Goal: Transaction & Acquisition: Purchase product/service

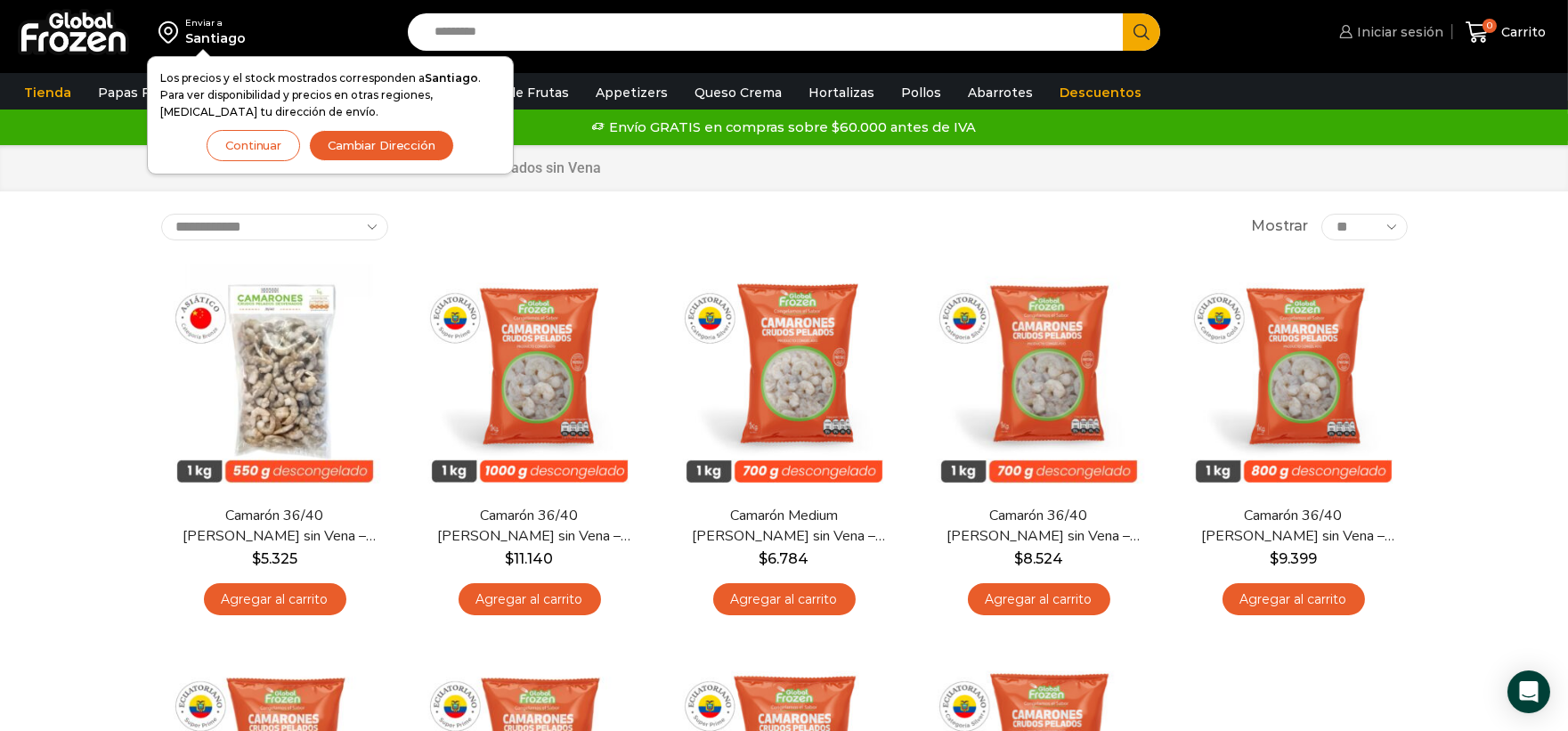
click at [1383, 39] on span "Iniciar sesión" at bounding box center [1398, 32] width 91 height 18
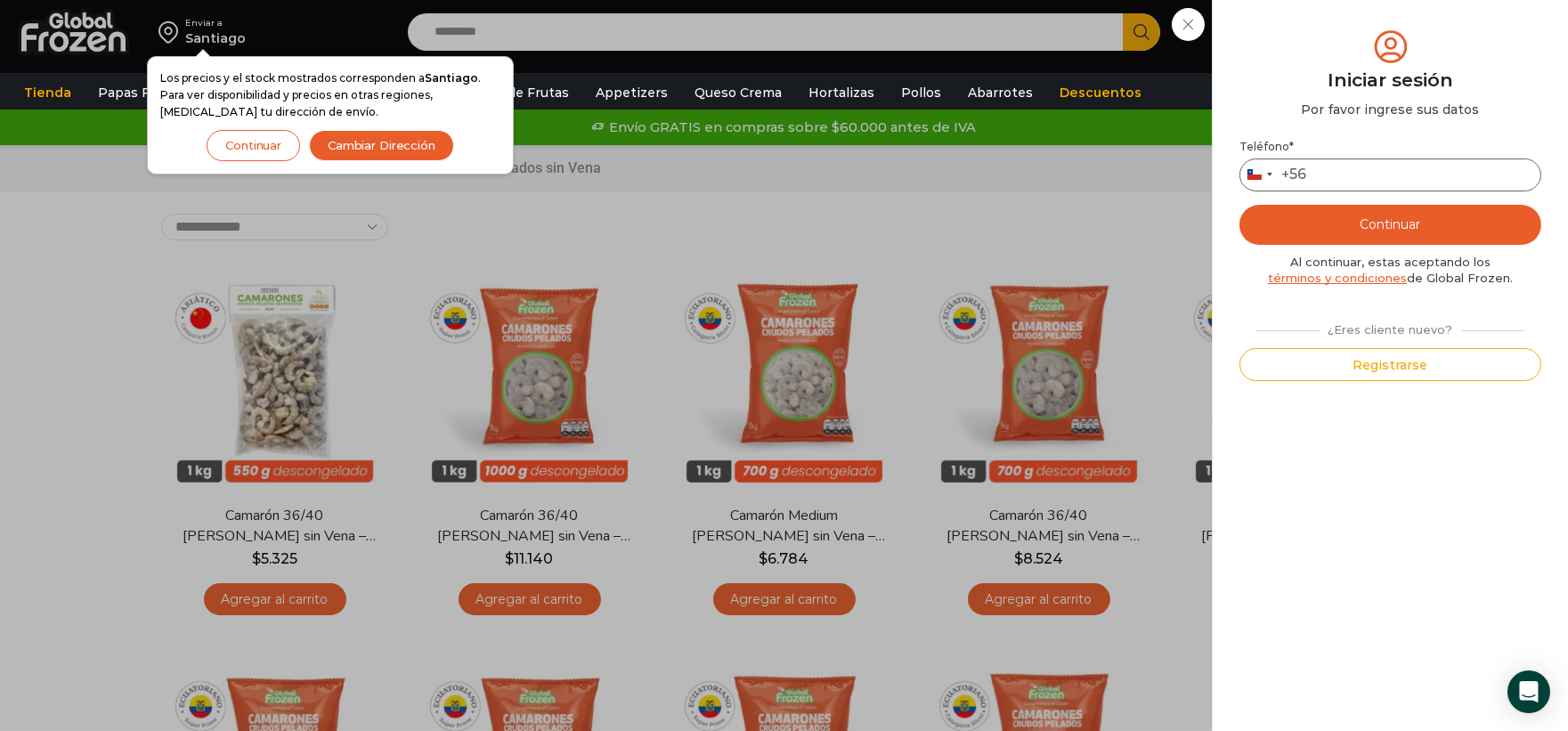
click at [1460, 185] on input "Teléfono *" at bounding box center [1390, 174] width 302 height 33
type input "*********"
click at [1450, 226] on button "Continuar" at bounding box center [1390, 225] width 302 height 40
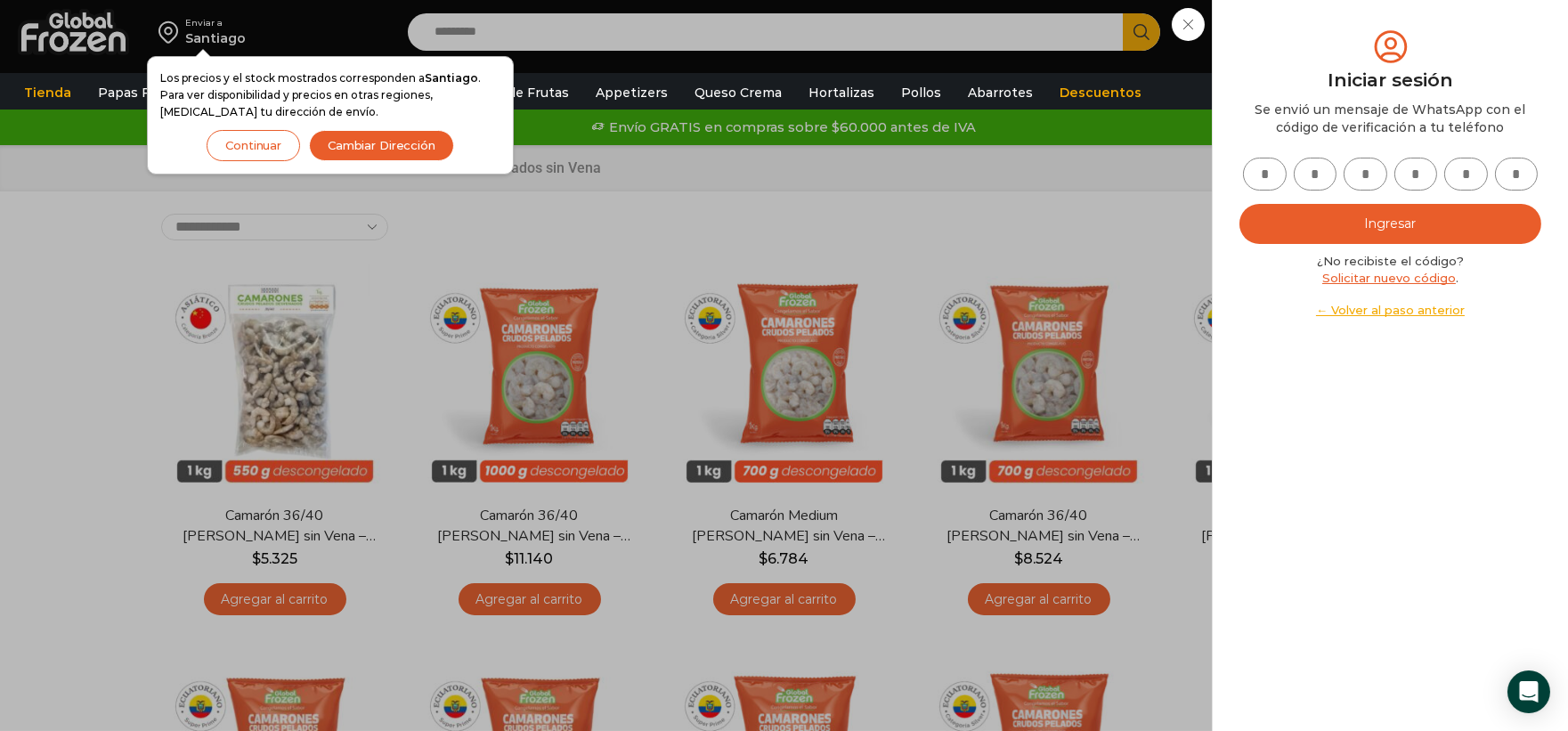
click at [1273, 172] on input "text" at bounding box center [1265, 173] width 44 height 33
type input "*"
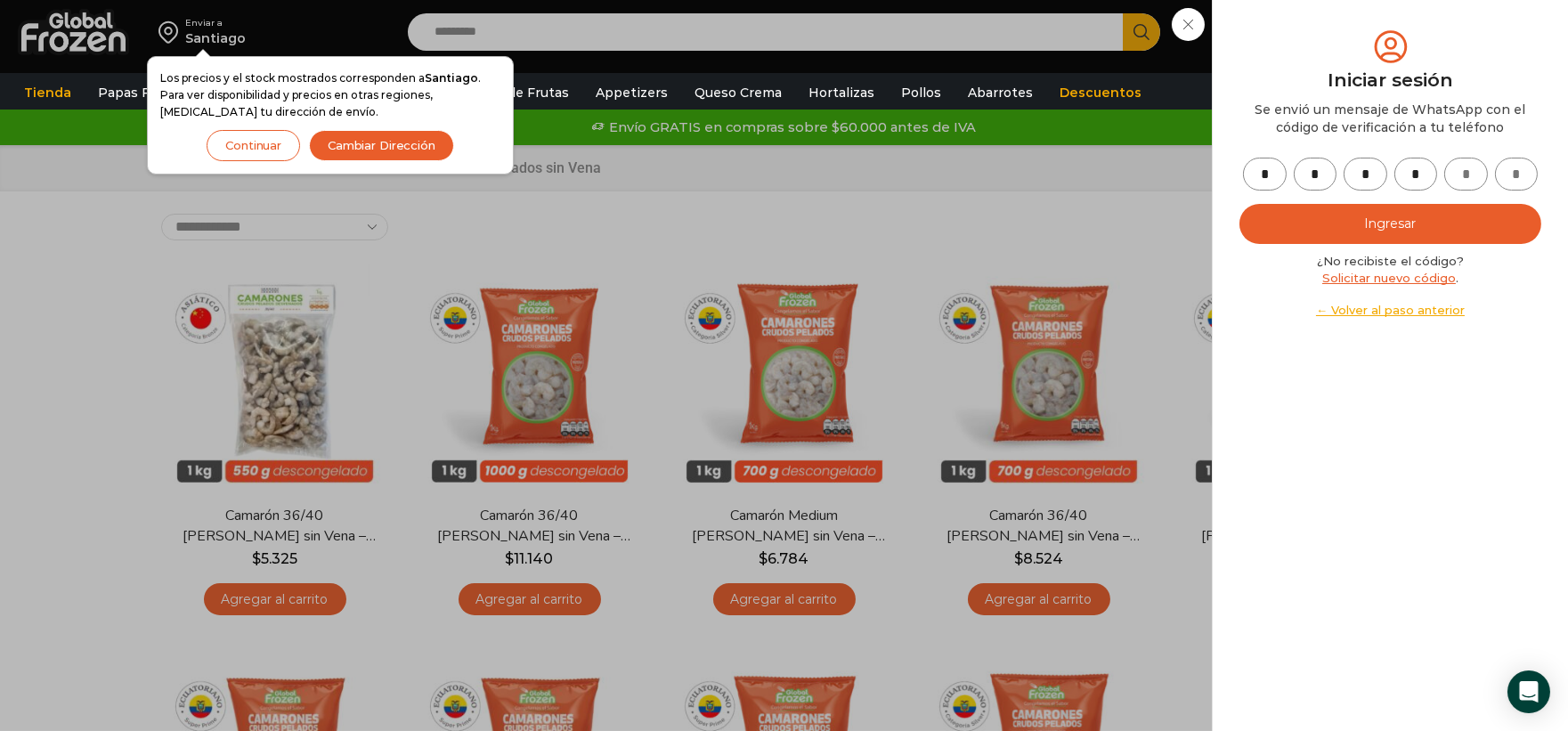
type input "*"
click at [1254, 214] on button "Ingresar" at bounding box center [1390, 224] width 302 height 40
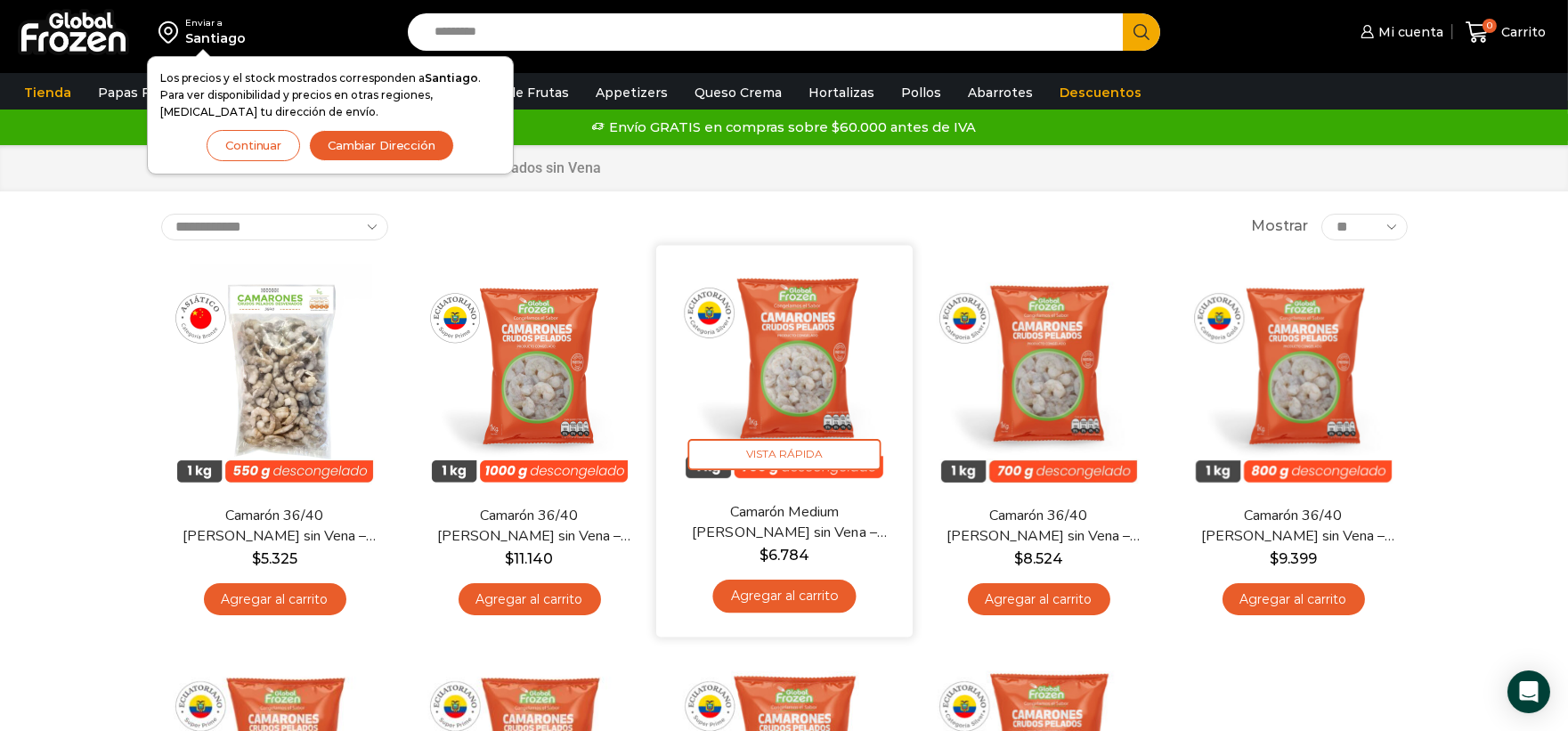
click at [803, 601] on link "Agregar al carrito" at bounding box center [784, 596] width 143 height 33
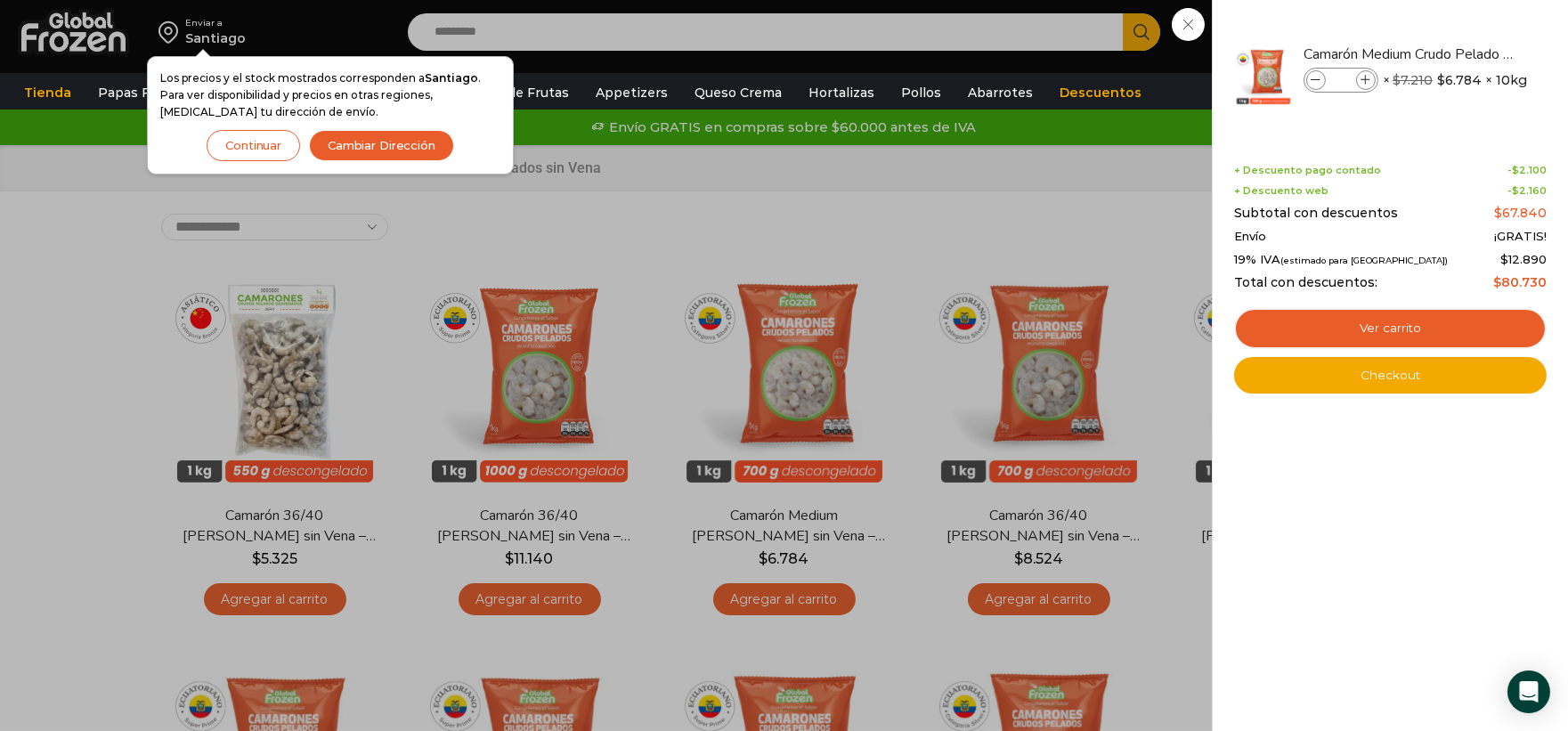
click at [1461, 53] on div "1 Carrito 1 1 Shopping Cart *" at bounding box center [1505, 32] width 89 height 42
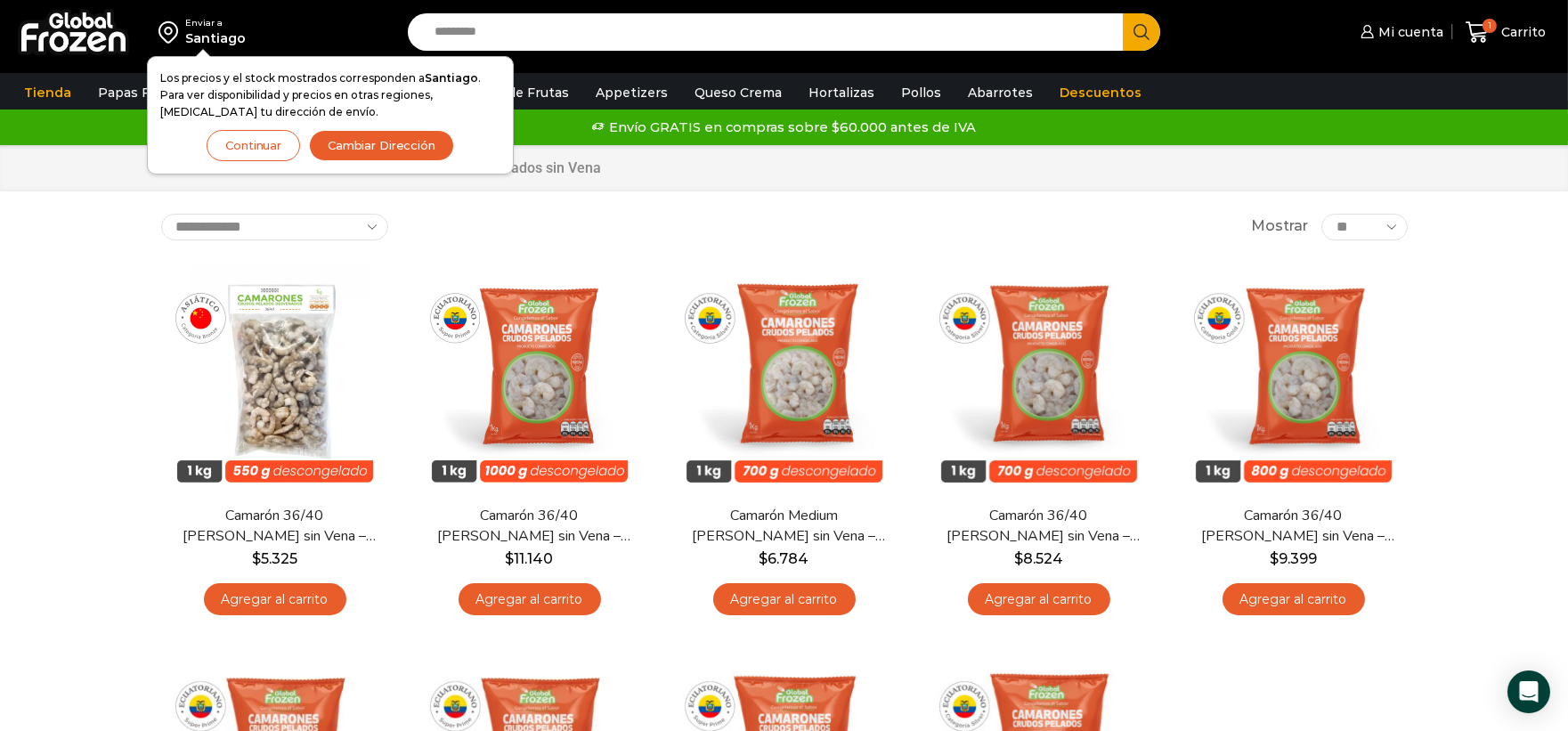
click at [348, 144] on button "Cambiar Dirección" at bounding box center [381, 145] width 145 height 31
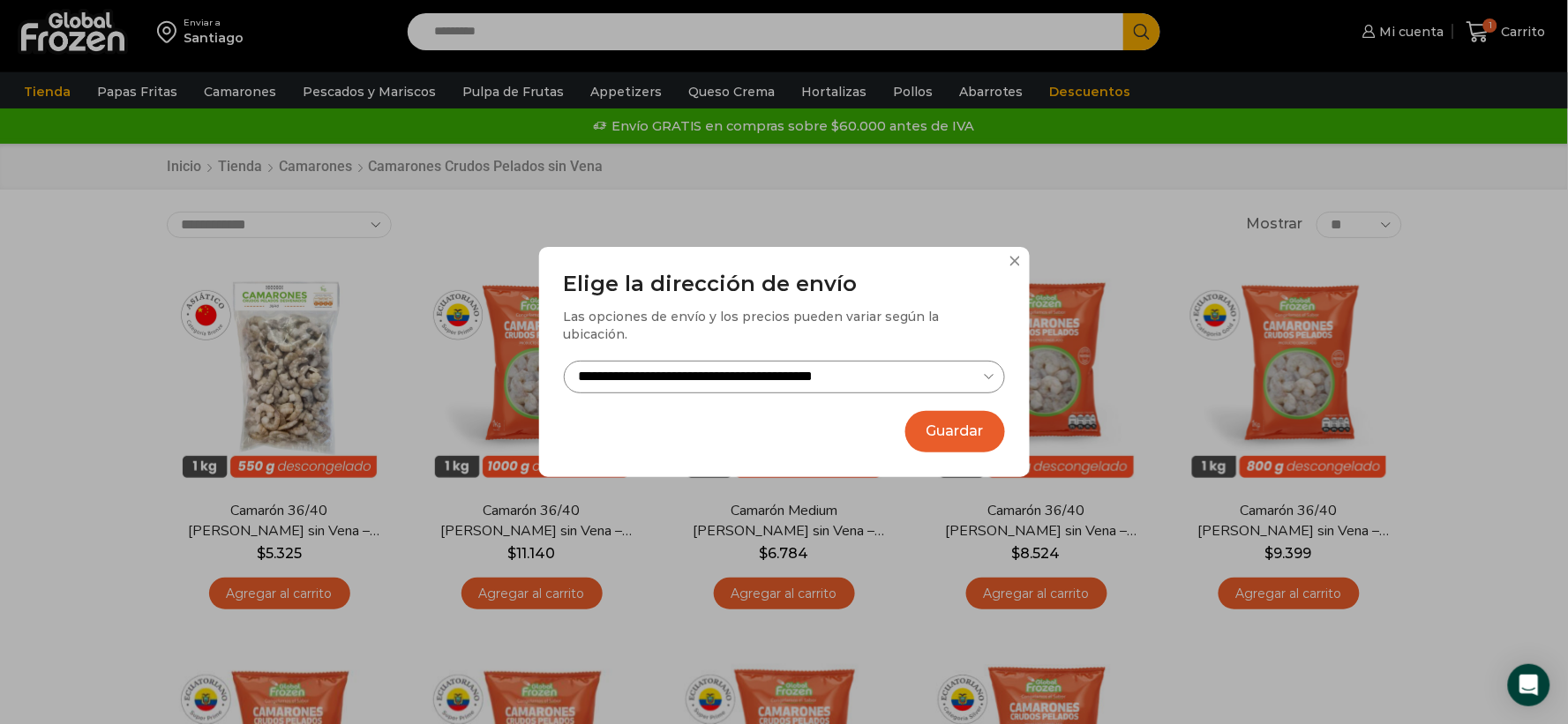
click at [888, 368] on select "**********" at bounding box center [784, 377] width 441 height 32
select select "**********"
click at [564, 361] on select "**********" at bounding box center [784, 377] width 441 height 32
click at [941, 425] on button "Guardar" at bounding box center [954, 432] width 99 height 42
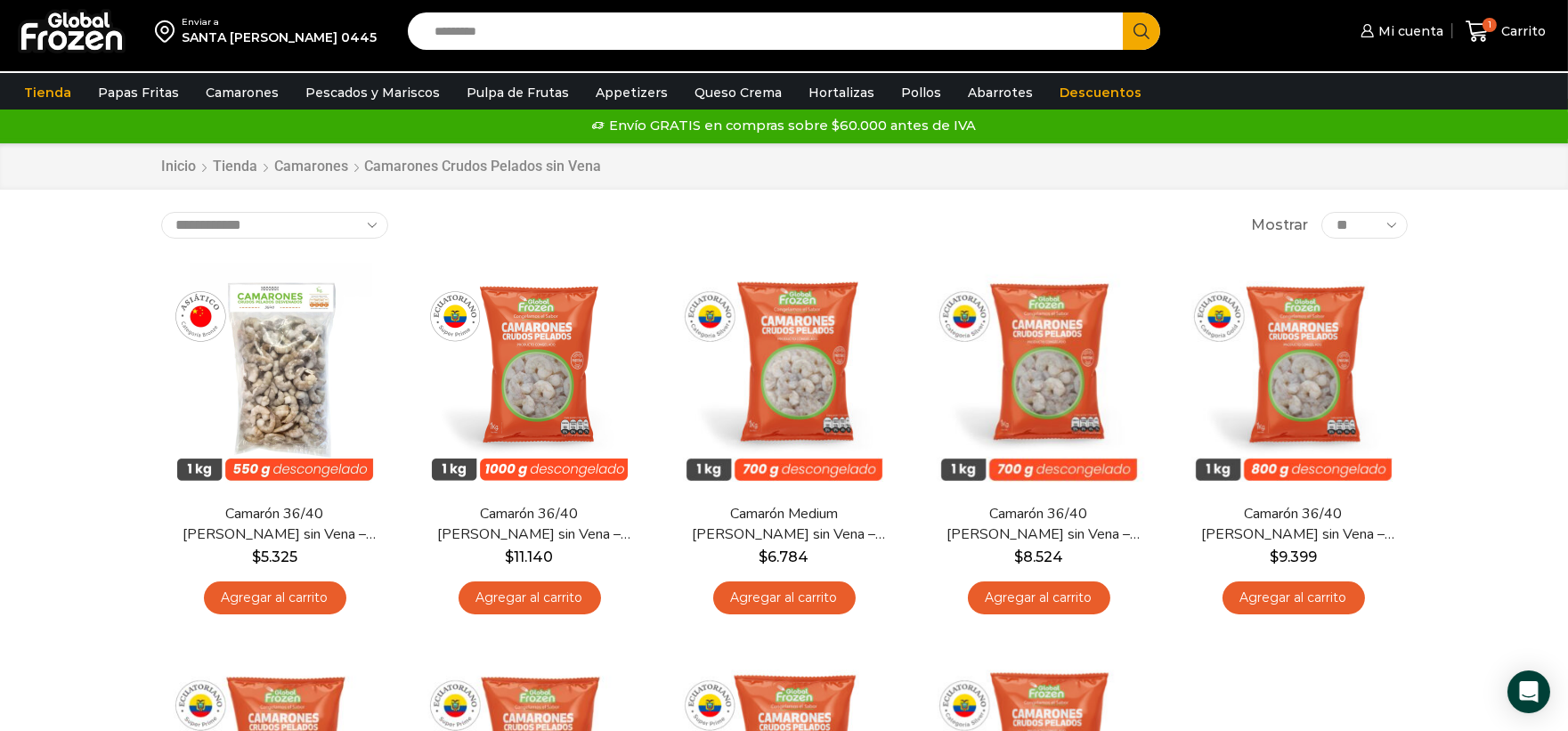
click at [664, 46] on input "Search input" at bounding box center [770, 31] width 689 height 37
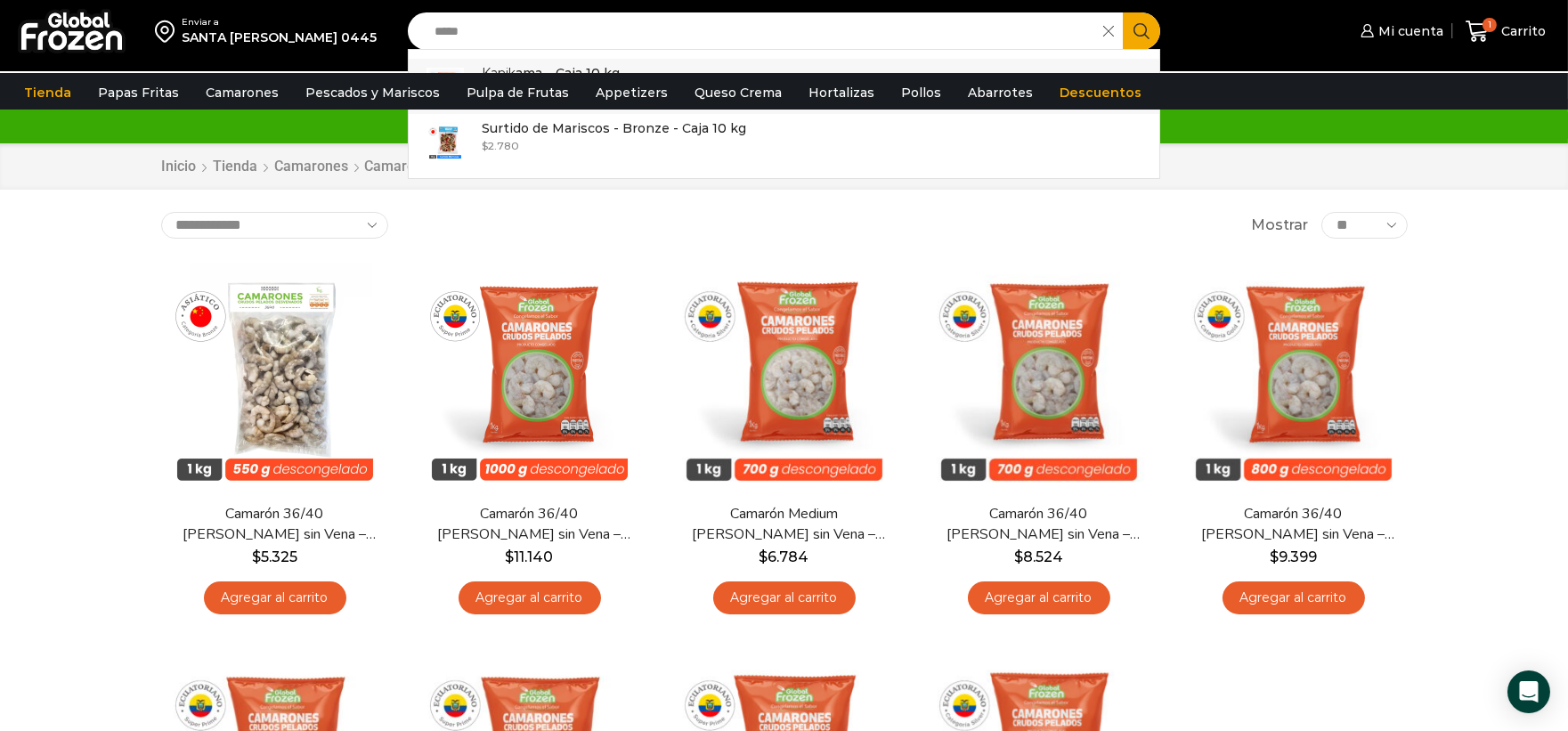
click at [617, 63] on p "[PERSON_NAME] ama – Caja 10 kg" at bounding box center [550, 72] width 138 height 20
type input "**********"
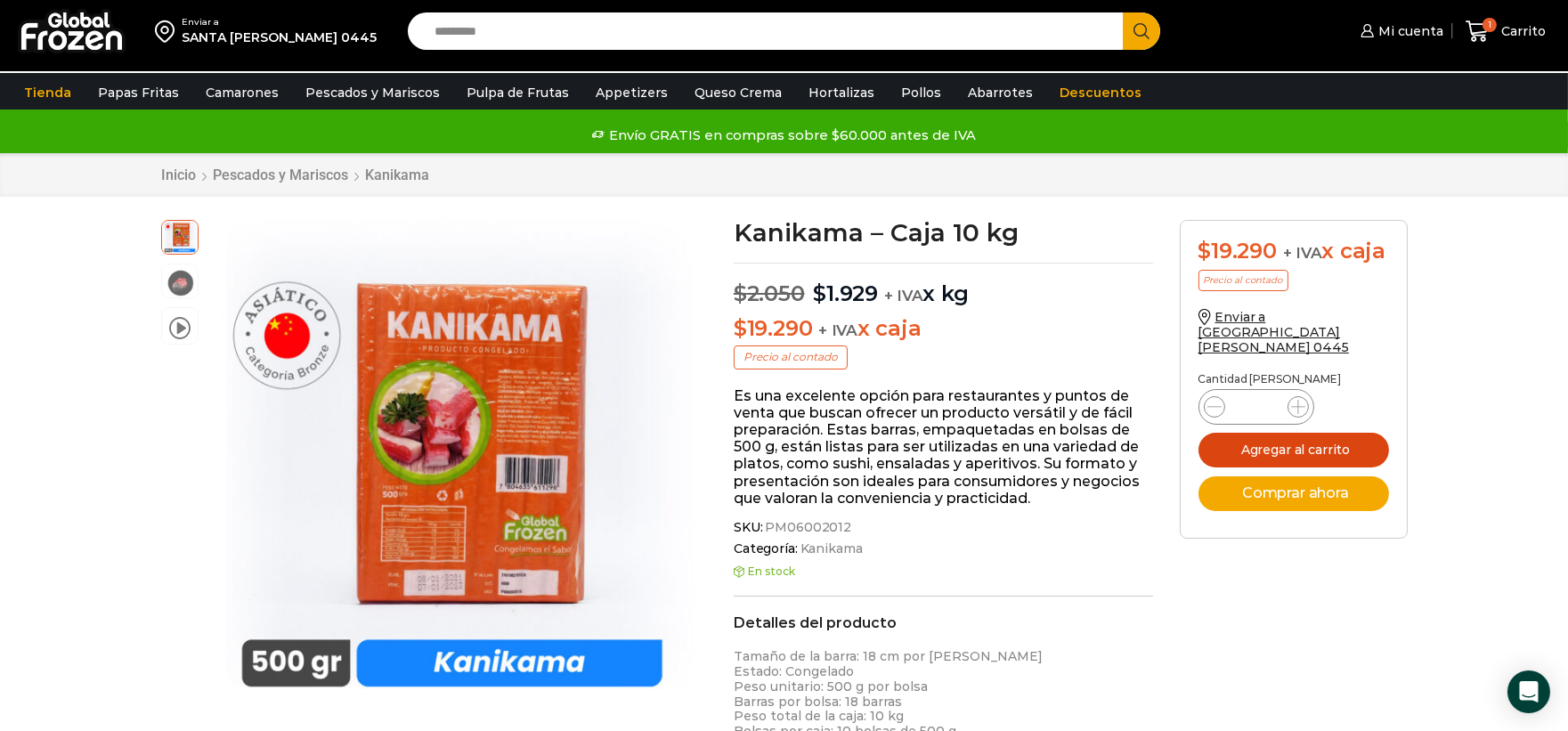
click at [1360, 433] on button "Agregar al carrito" at bounding box center [1294, 450] width 190 height 35
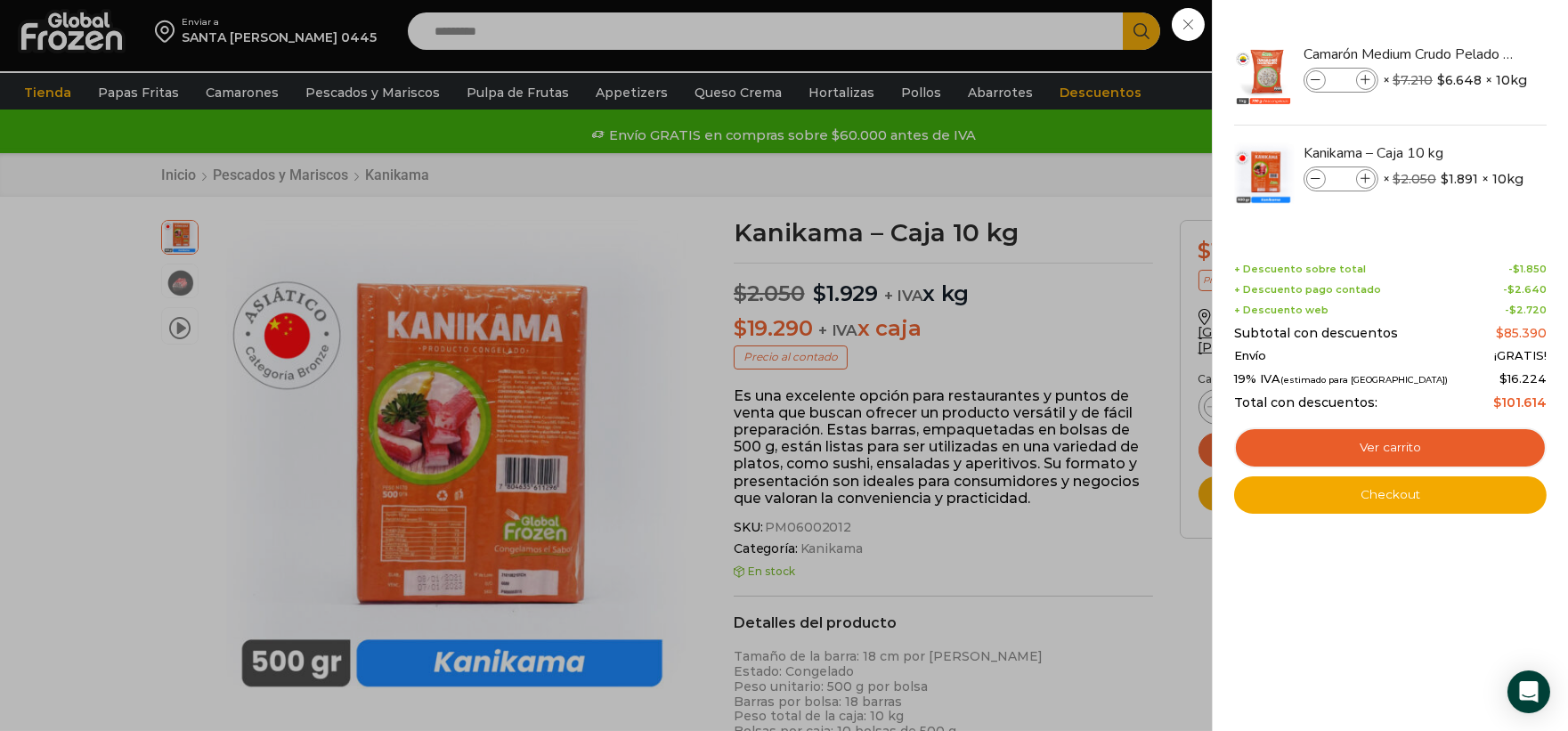
click at [1461, 37] on div "2 Carrito 2 2 Shopping Cart *" at bounding box center [1505, 31] width 89 height 42
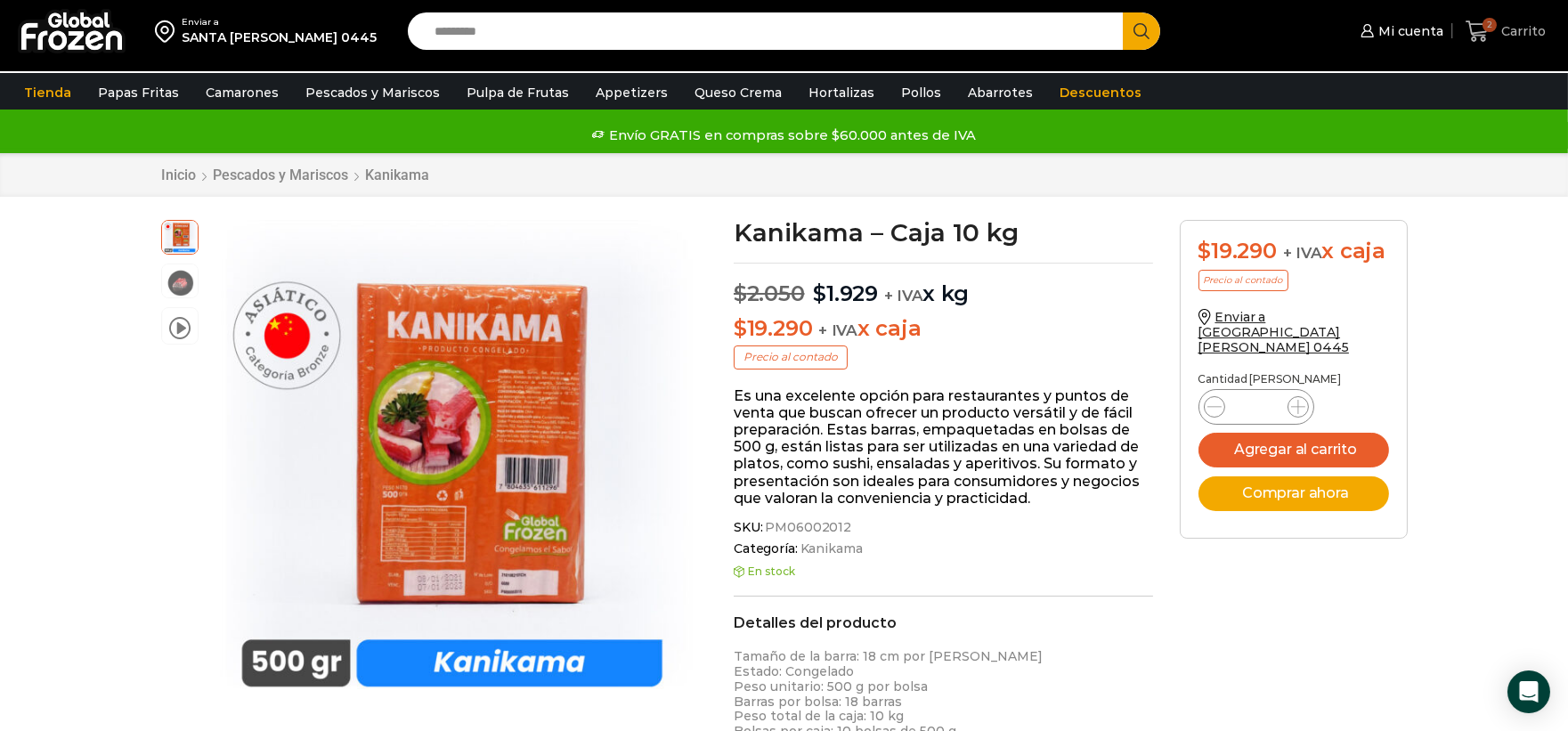
click at [1506, 20] on span "2 Carrito" at bounding box center [1506, 32] width 81 height 24
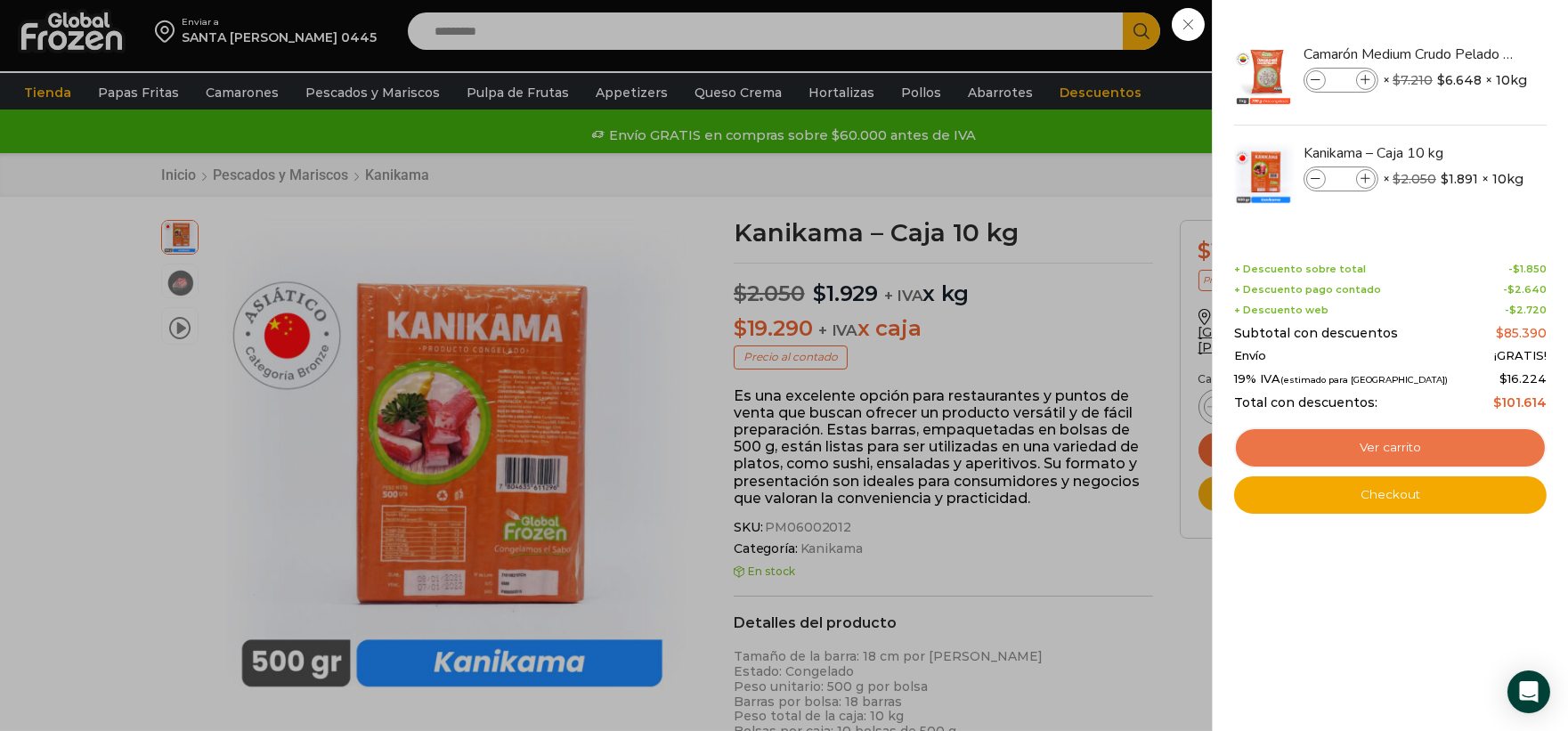
click at [1416, 434] on link "Ver carrito" at bounding box center [1391, 448] width 313 height 41
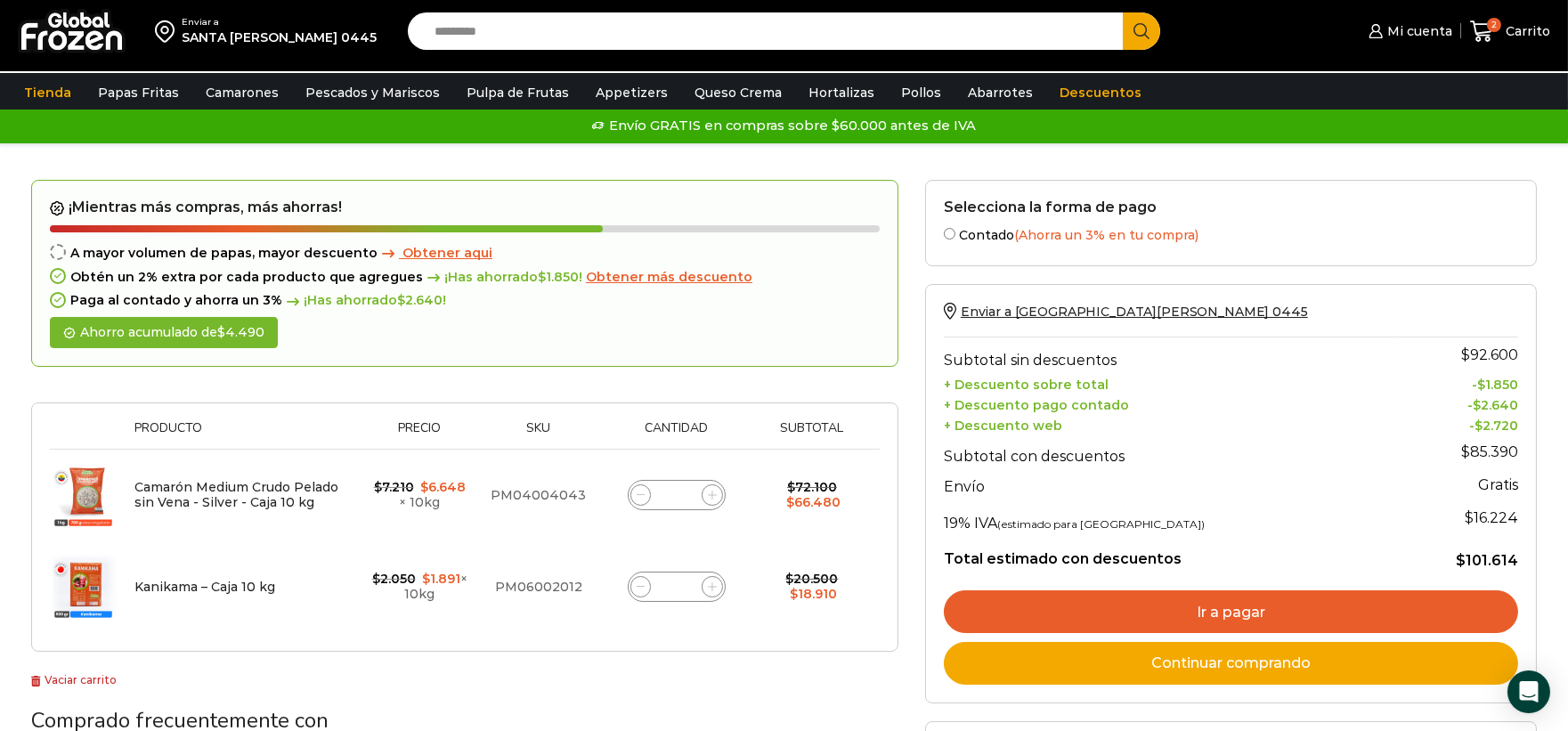
click at [448, 251] on span "Obtener aqui" at bounding box center [448, 252] width 90 height 16
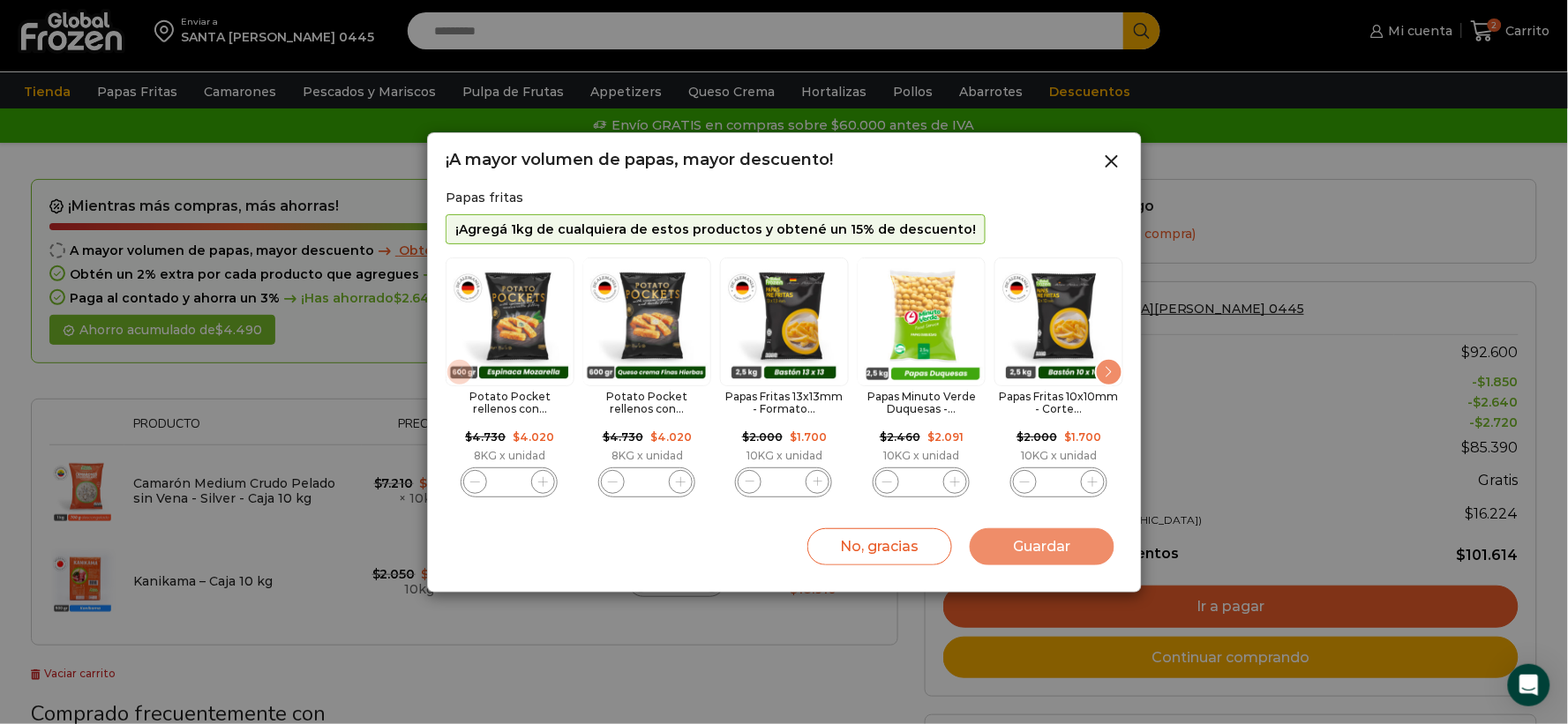
click at [1095, 481] on icon "5 / 11" at bounding box center [1093, 482] width 9 height 9
click at [1030, 478] on span "5 / 11" at bounding box center [1025, 483] width 24 height 24
click at [1074, 337] on img "5 / 11" at bounding box center [1058, 322] width 129 height 129
click at [1075, 337] on img "5 / 11" at bounding box center [1058, 322] width 129 height 129
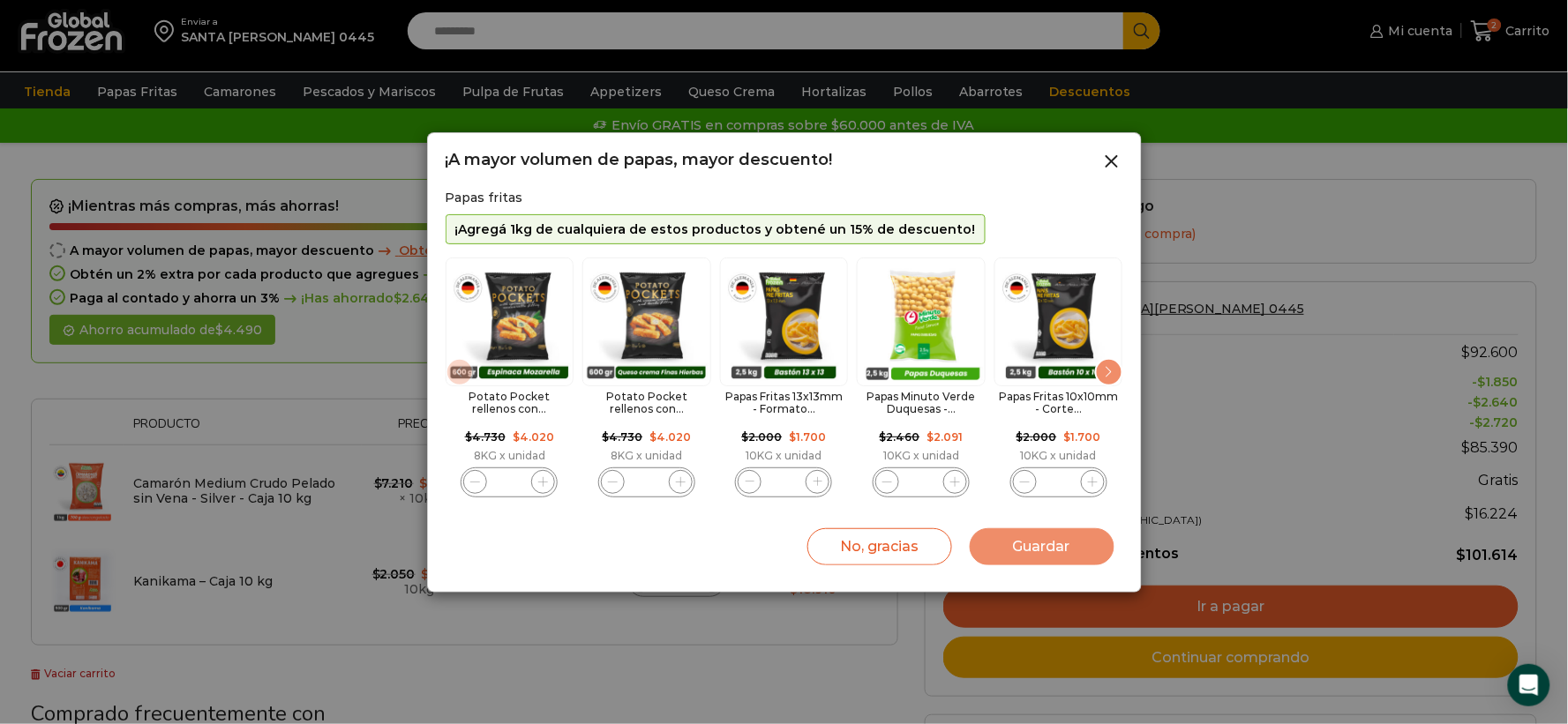
click at [1075, 337] on img "5 / 11" at bounding box center [1058, 322] width 129 height 129
click at [1085, 487] on span "5 / 11" at bounding box center [1094, 483] width 24 height 24
type input "*"
click at [1087, 551] on button "Guardar" at bounding box center [1043, 547] width 145 height 37
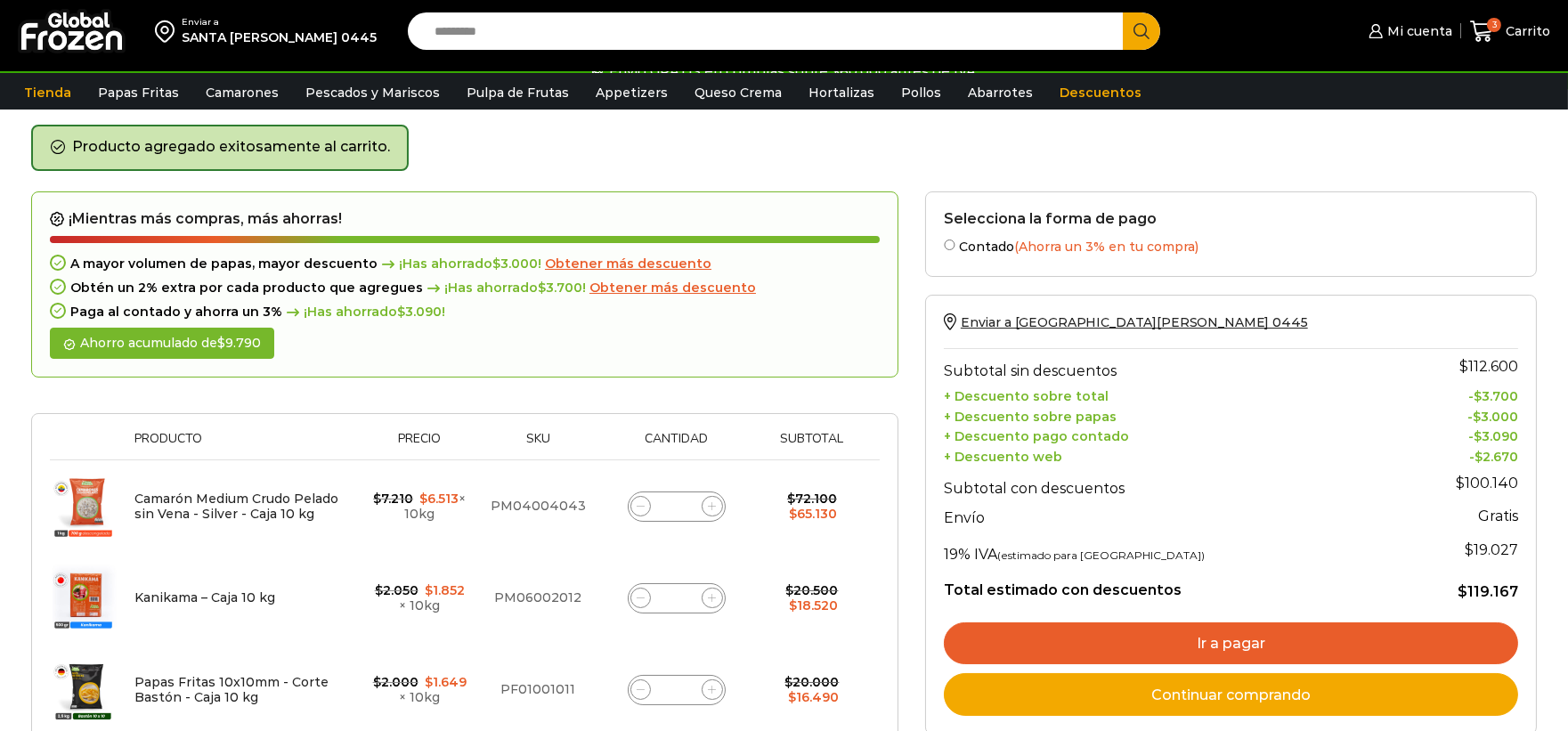
scroll to position [198, 0]
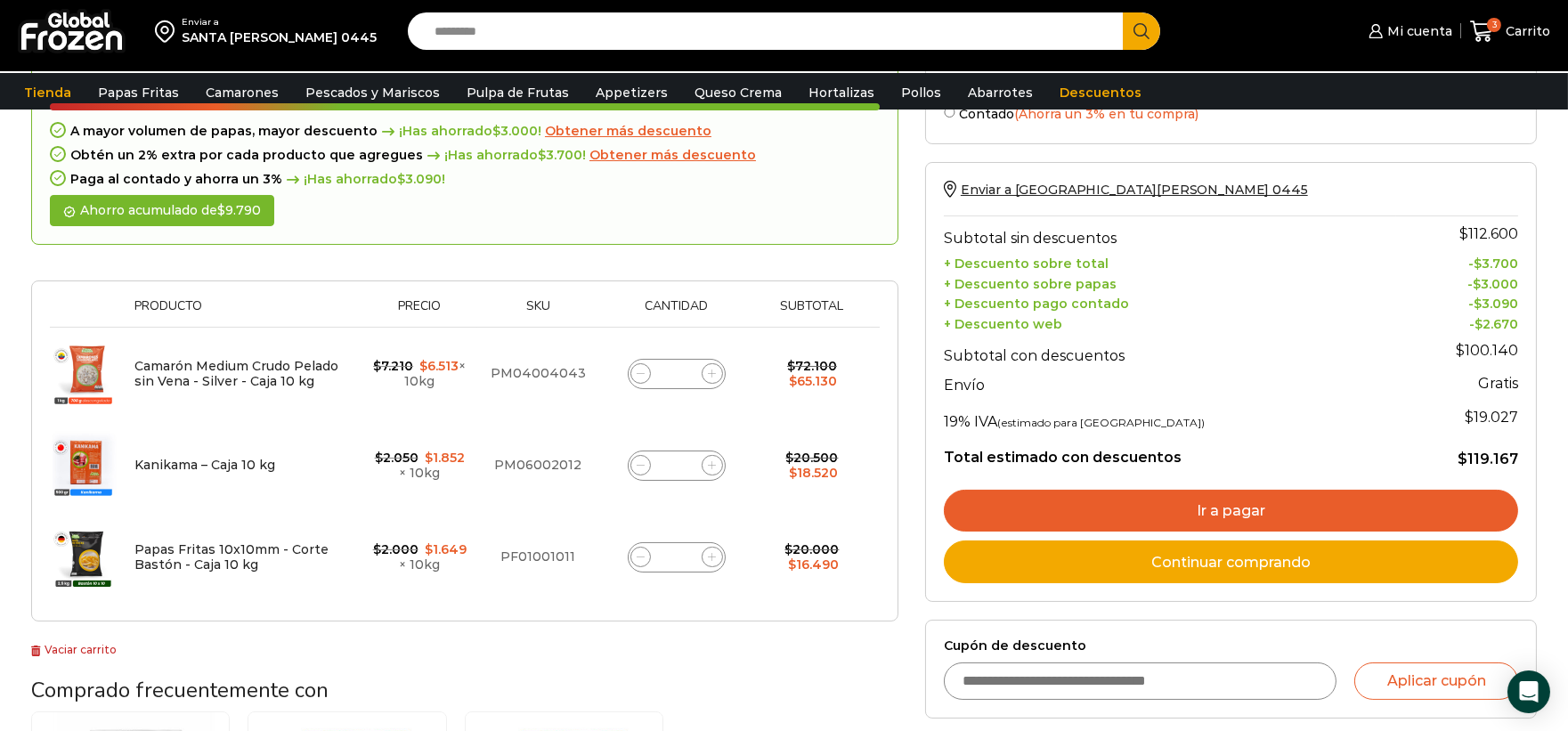
click at [717, 367] on span at bounding box center [712, 374] width 22 height 22
type input "*"
click at [713, 468] on span at bounding box center [712, 466] width 22 height 22
type input "*"
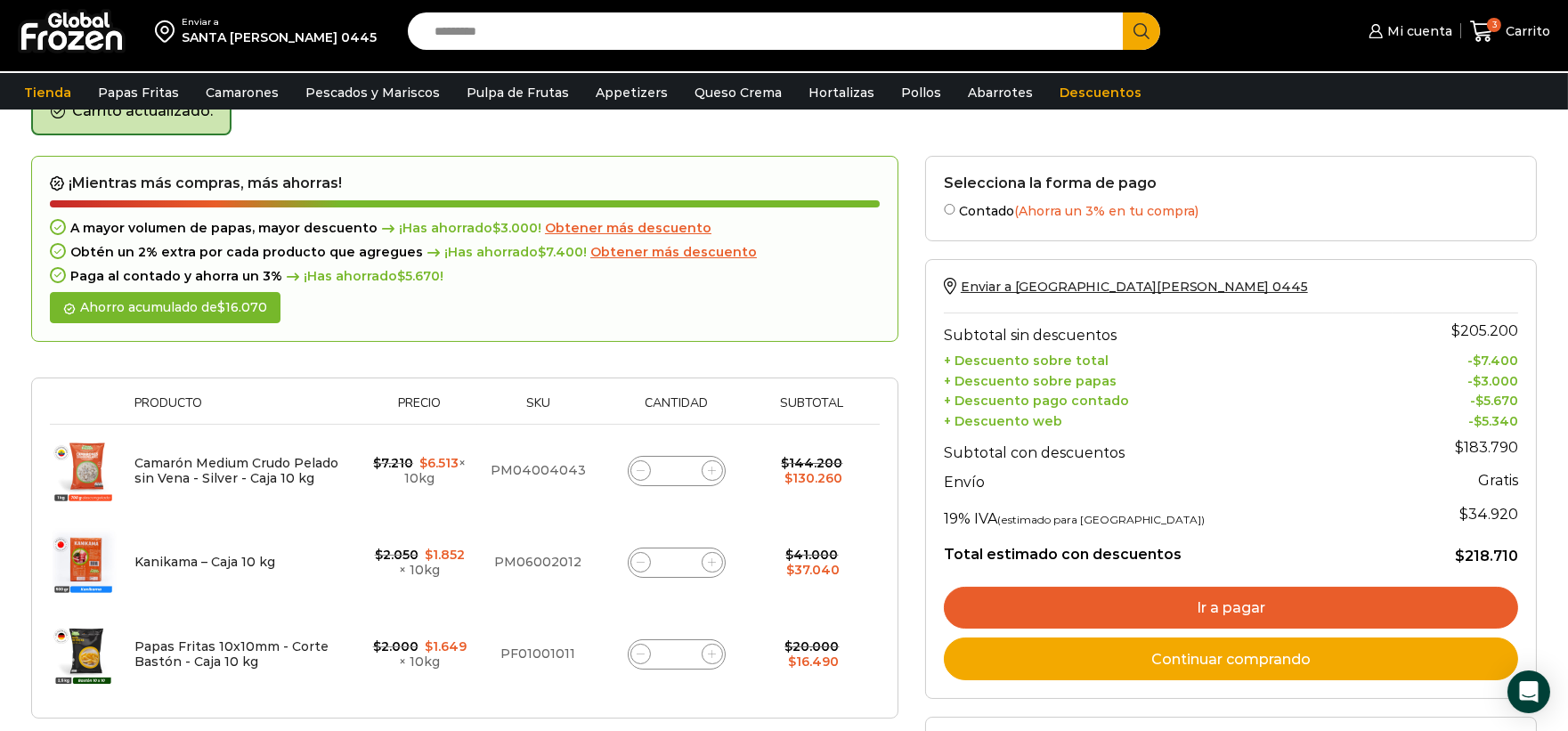
scroll to position [99, 0]
click at [716, 469] on span at bounding box center [712, 471] width 22 height 22
type input "*"
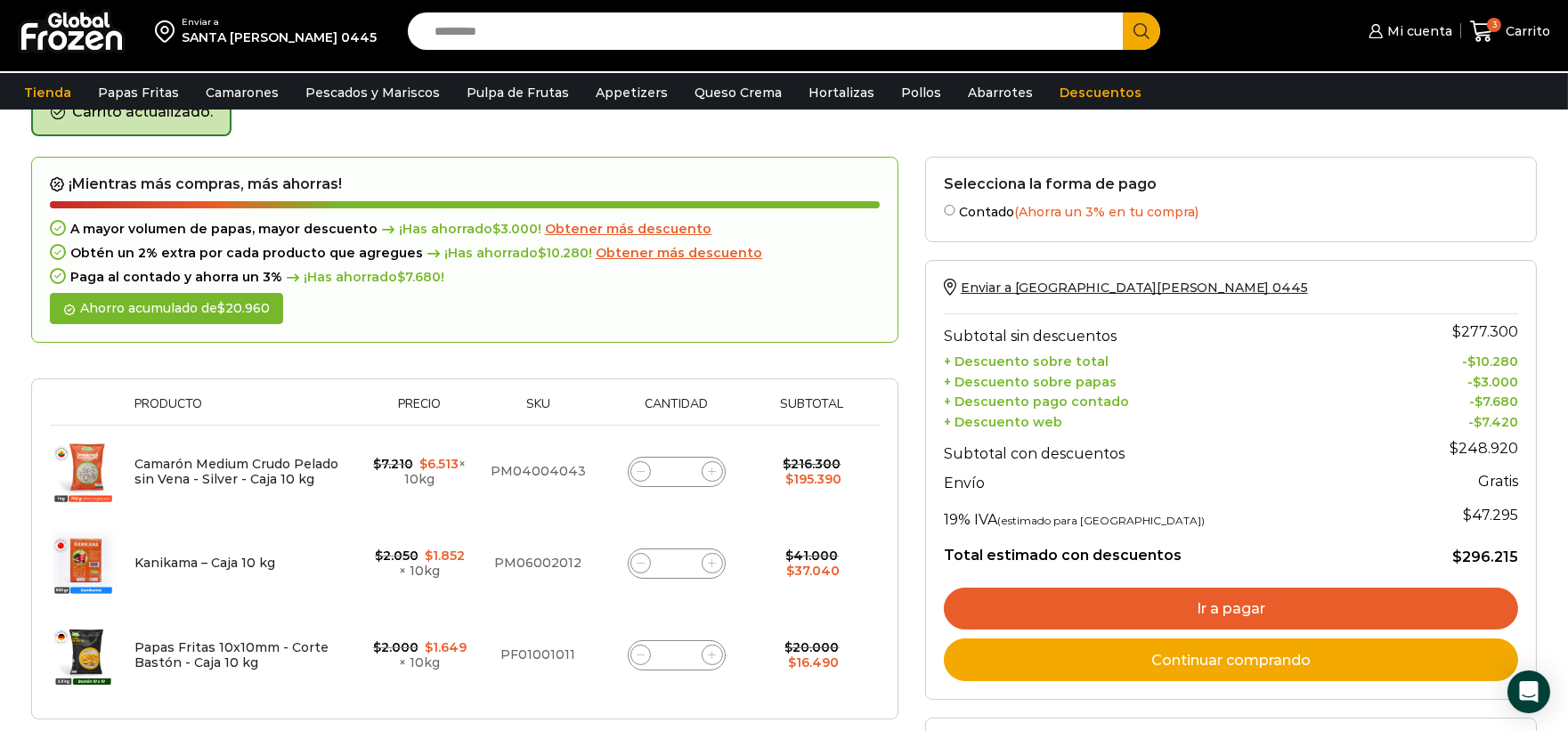
click at [715, 562] on icon at bounding box center [712, 563] width 8 height 8
type input "*"
click at [713, 473] on icon at bounding box center [712, 471] width 8 height 8
type input "*"
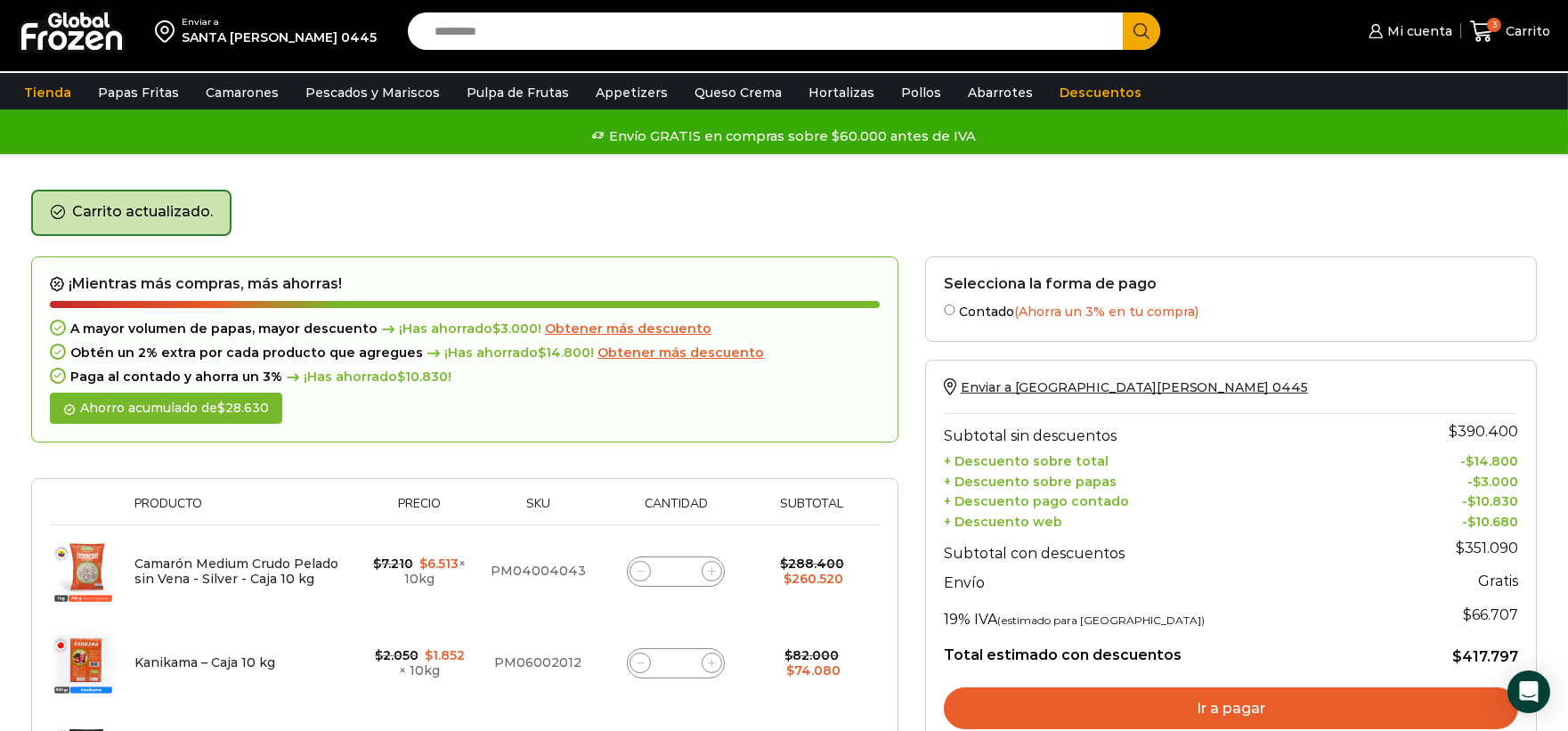
scroll to position [275, 0]
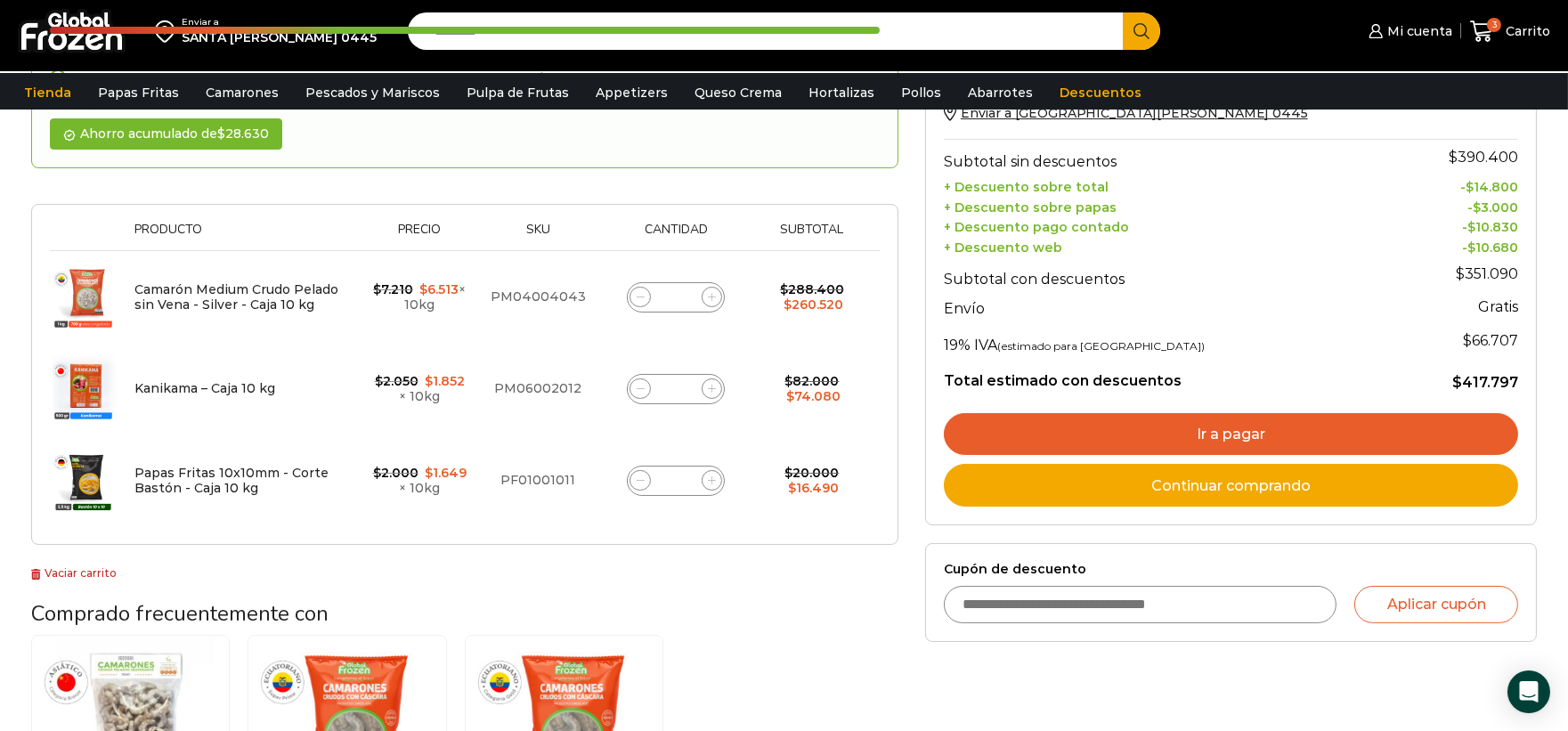
click at [1326, 485] on link "Continuar comprando" at bounding box center [1231, 485] width 574 height 43
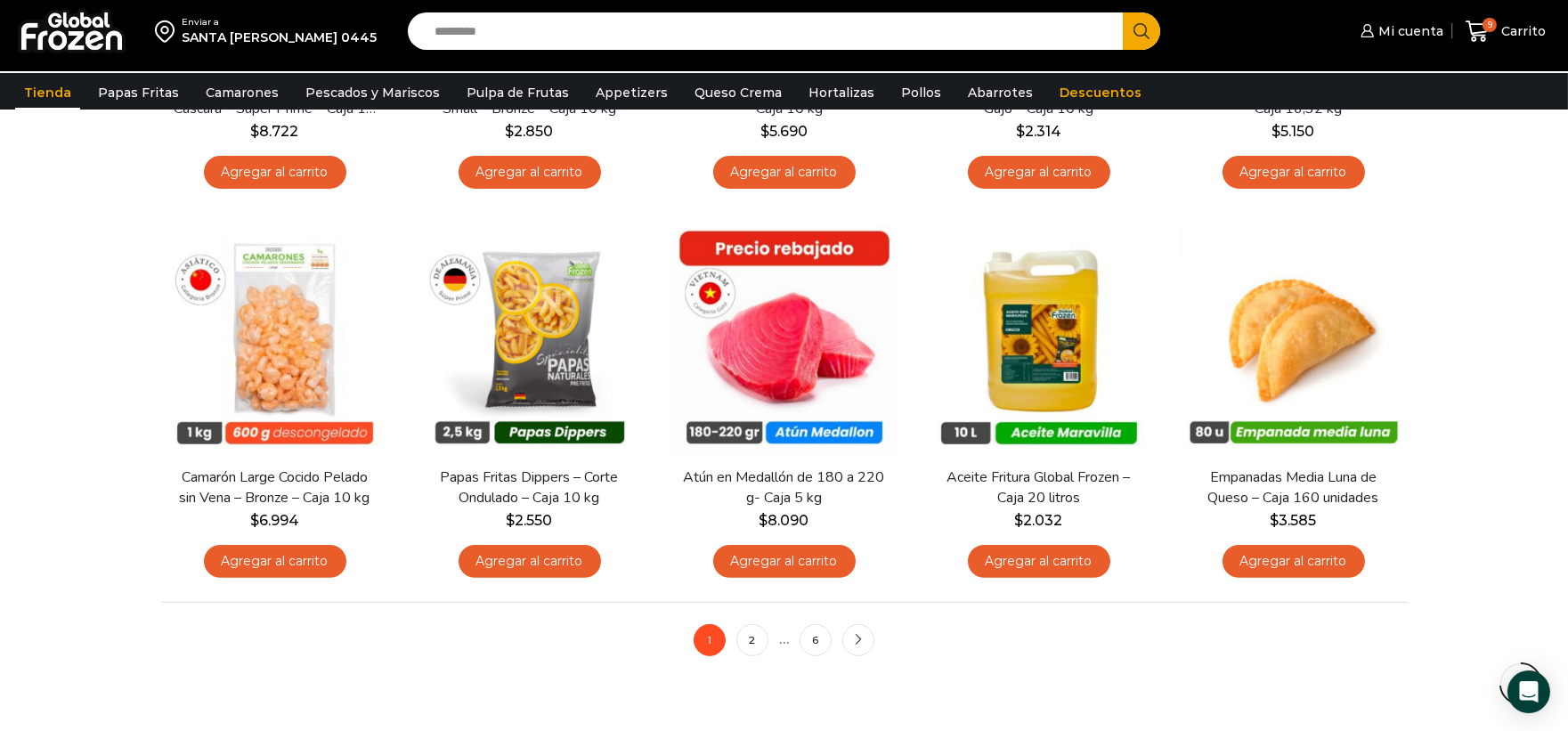
scroll to position [1242, 0]
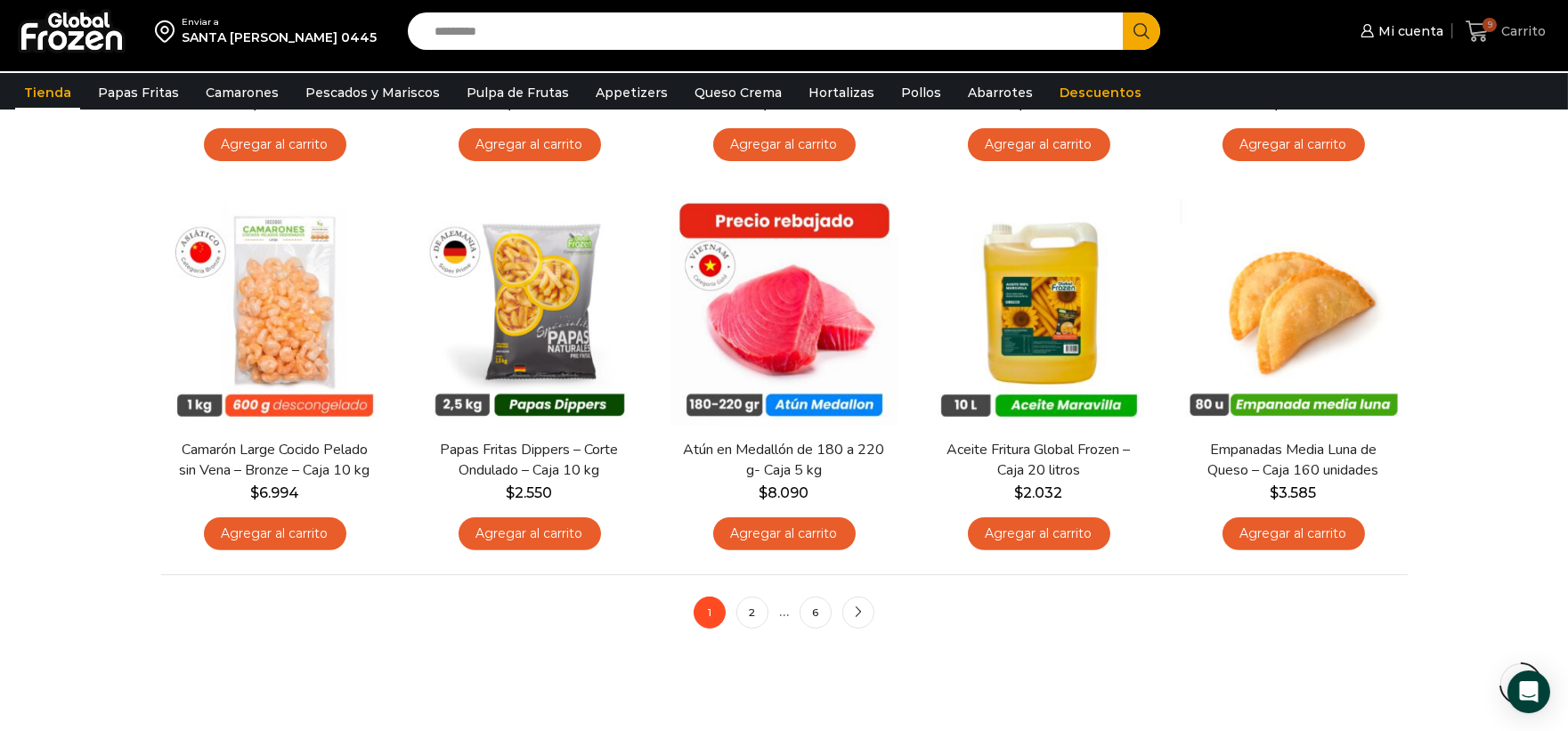
click at [1527, 39] on span "Carrito" at bounding box center [1521, 31] width 49 height 18
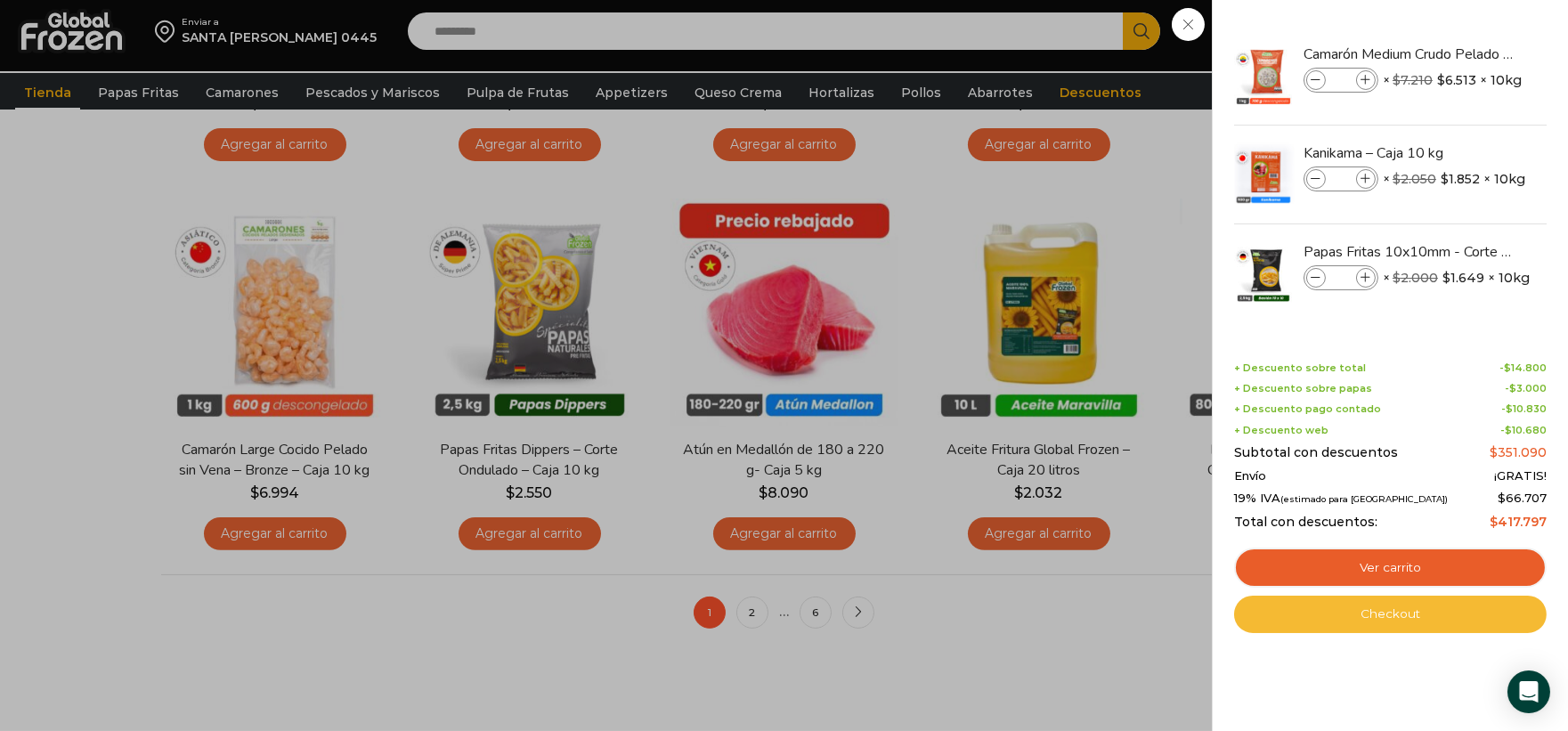
click at [1423, 624] on link "Checkout" at bounding box center [1391, 615] width 313 height 37
click at [1461, 33] on div "9 Carrito 9 9 Shopping Cart * $" at bounding box center [1505, 31] width 89 height 42
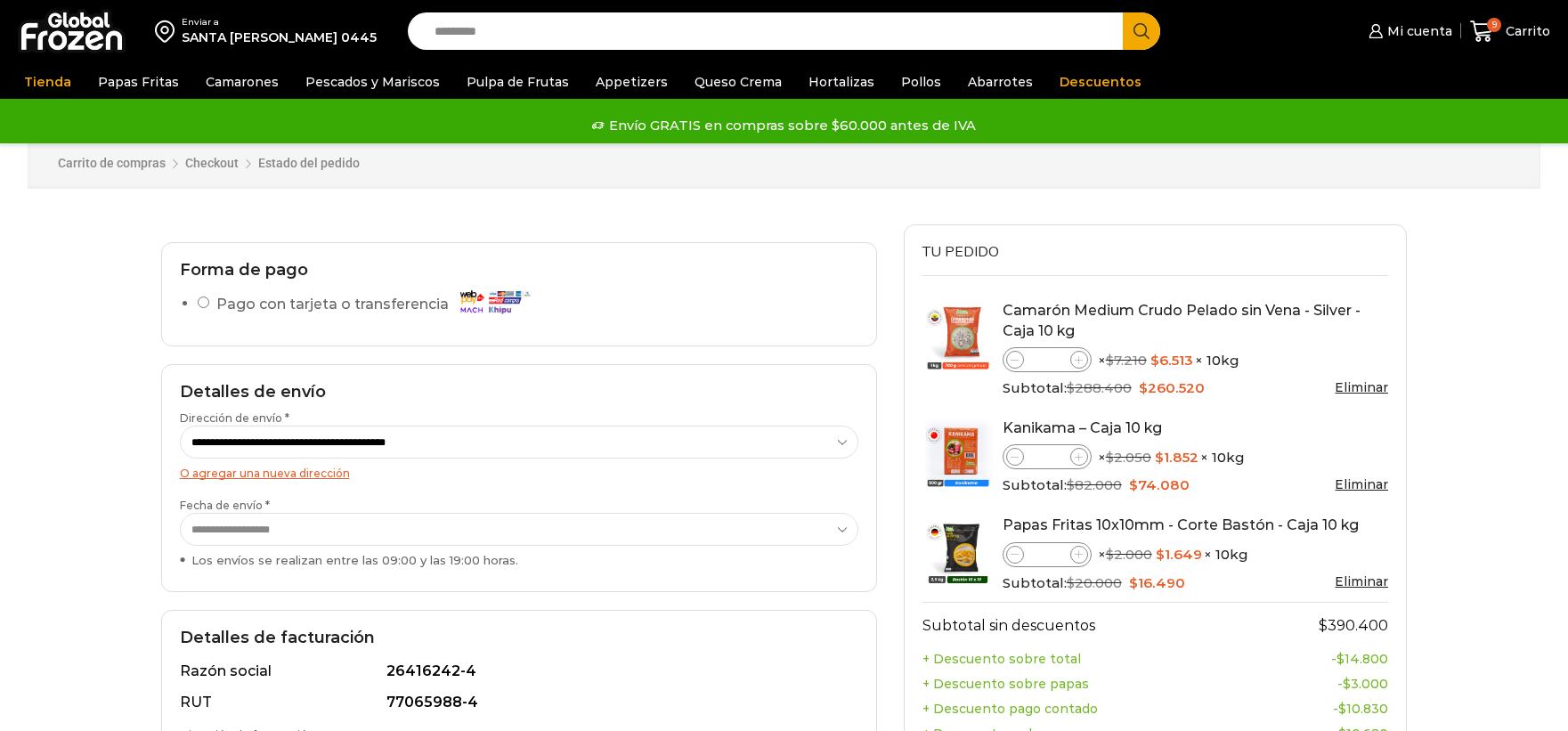
select select "*"
click at [816, 32] on input "Search input" at bounding box center [770, 31] width 689 height 37
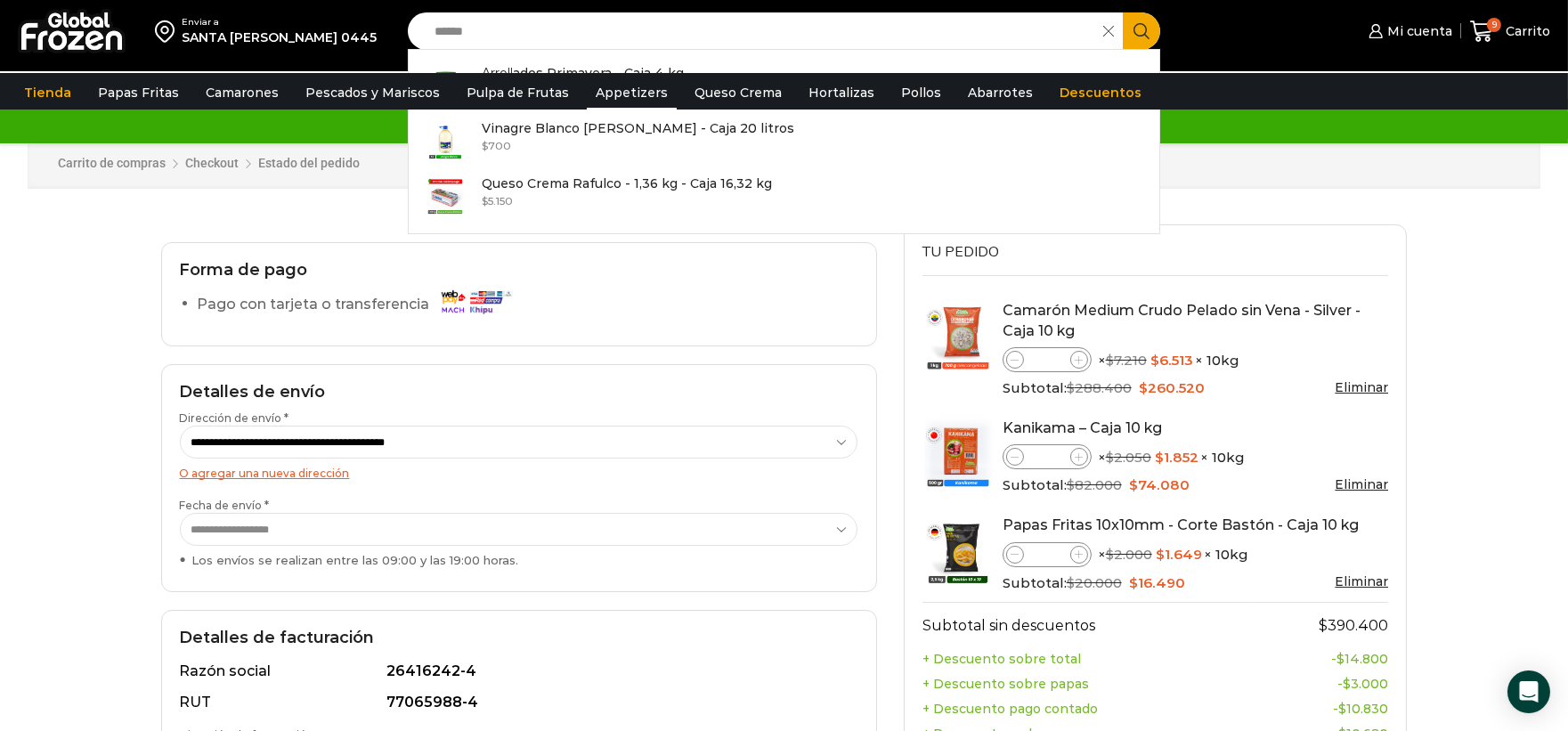
type input "******"
click at [601, 99] on link "Appetizers" at bounding box center [631, 93] width 90 height 34
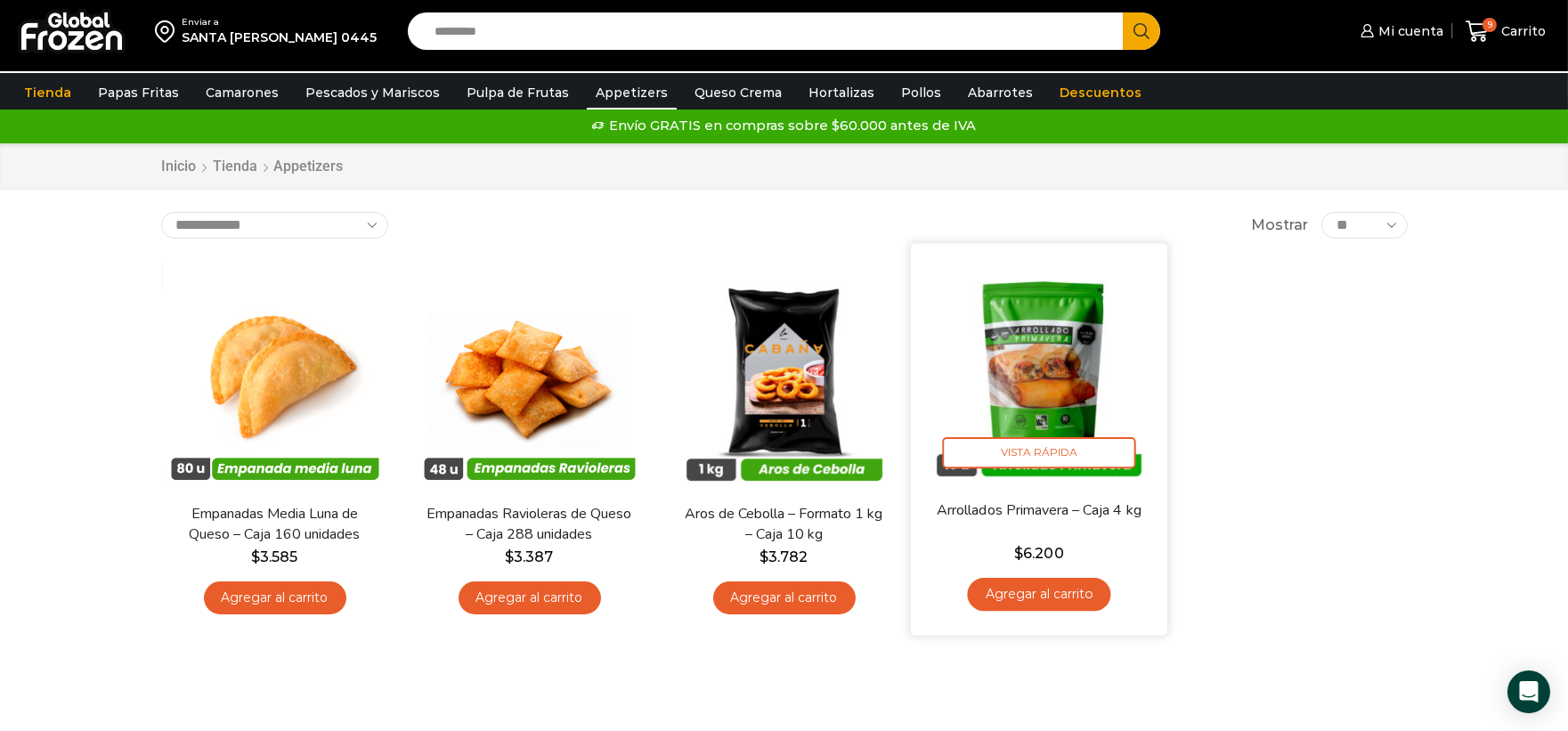
click at [1024, 593] on link "Agregar al carrito" at bounding box center [1038, 594] width 143 height 33
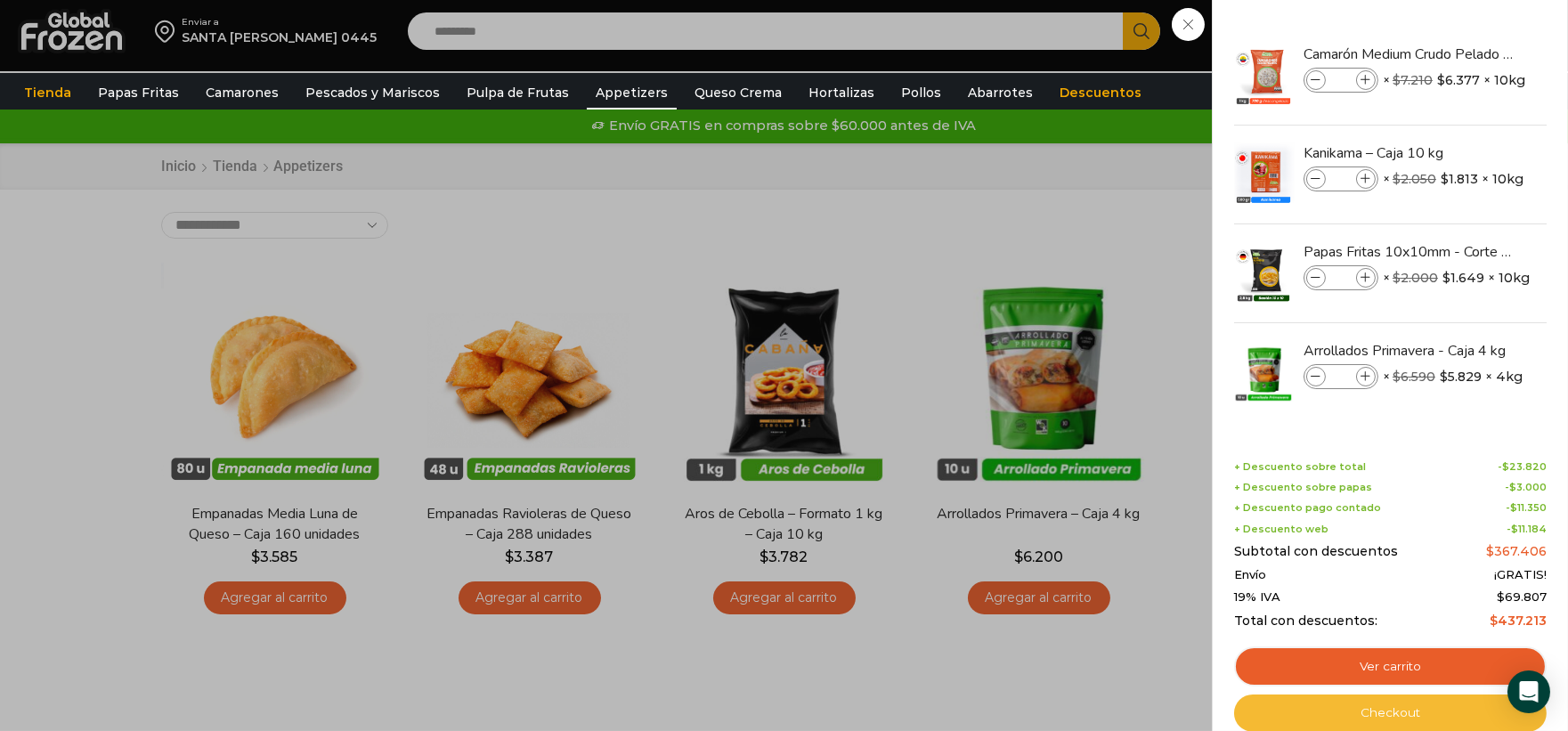
click at [1423, 709] on link "Checkout" at bounding box center [1391, 714] width 313 height 37
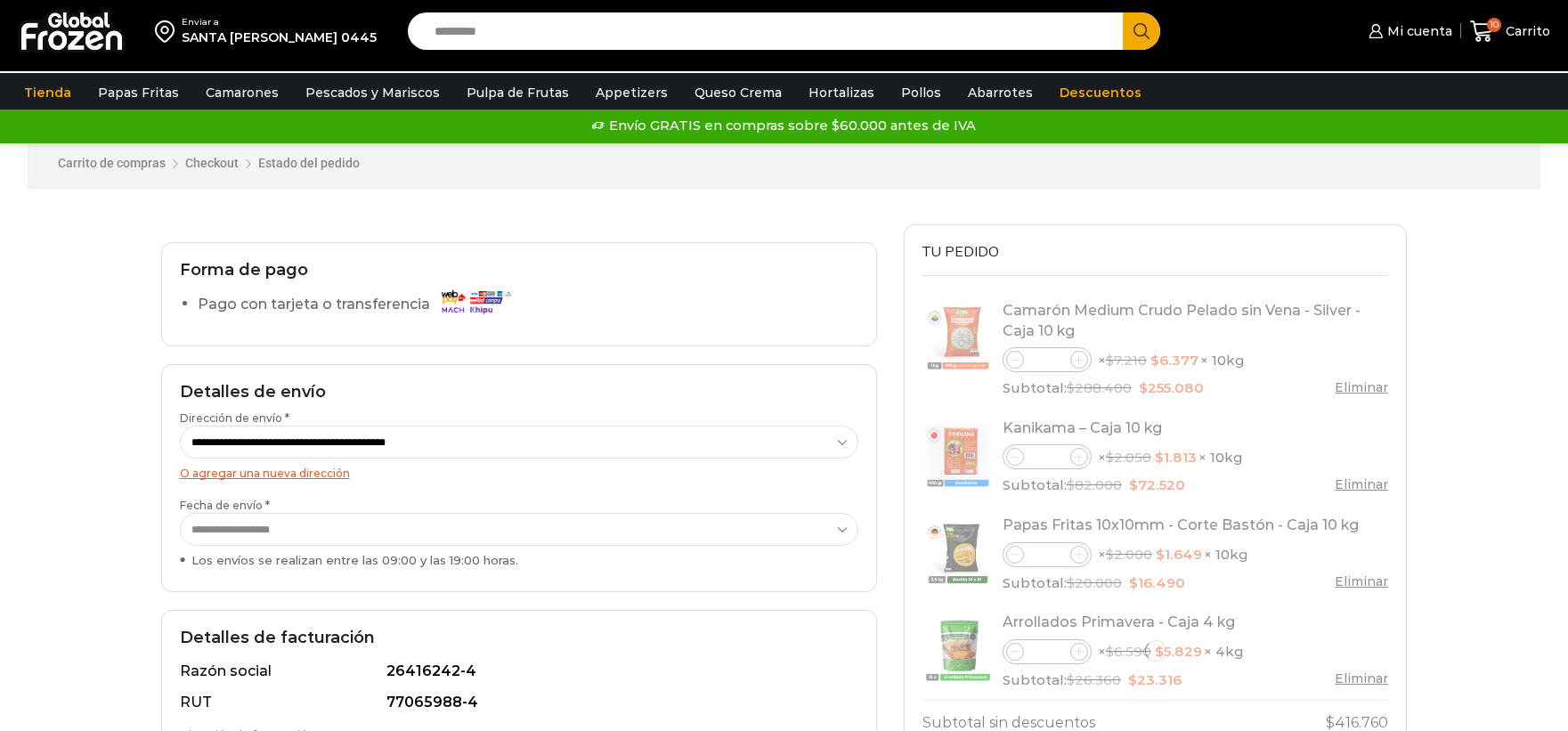
select select "*"
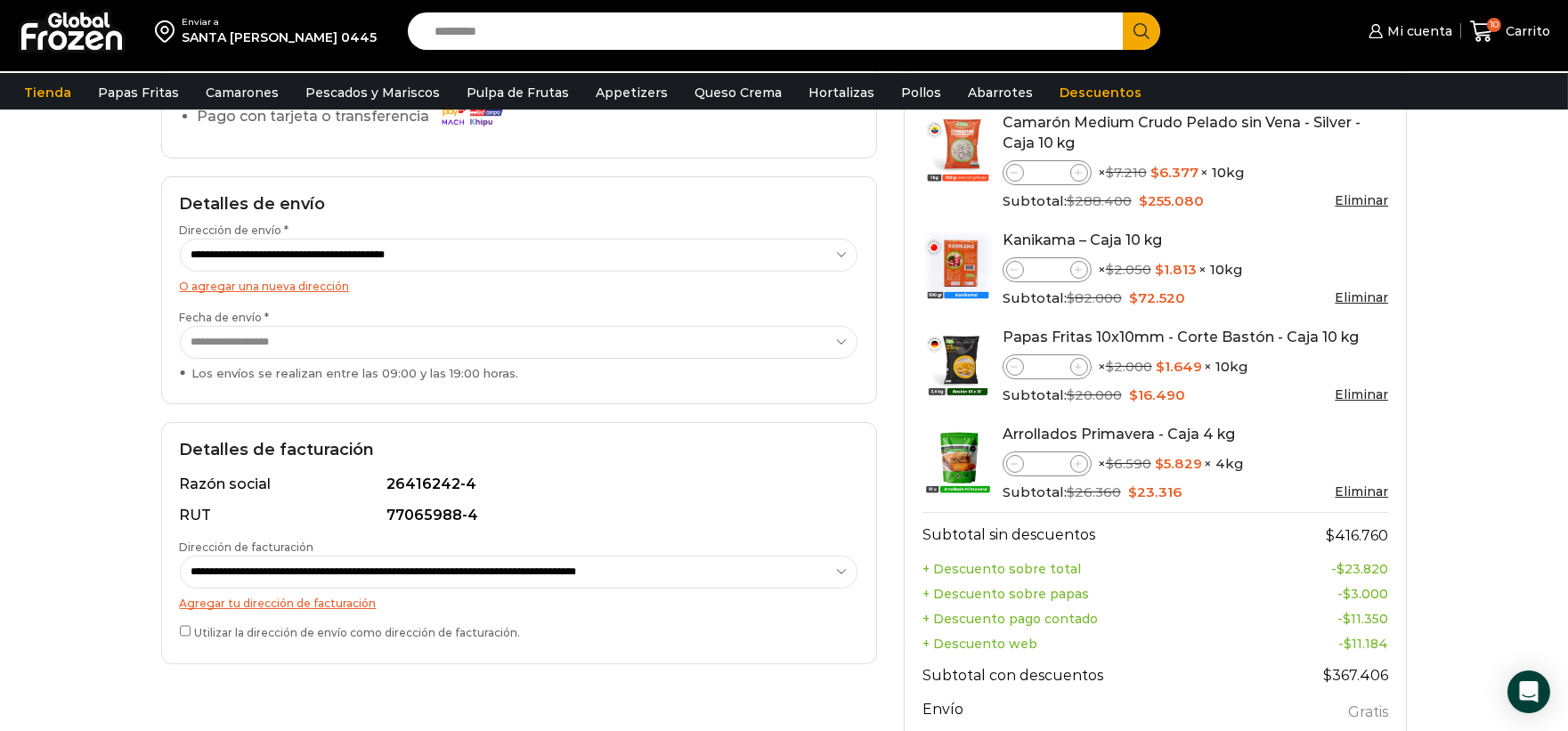
scroll to position [593, 0]
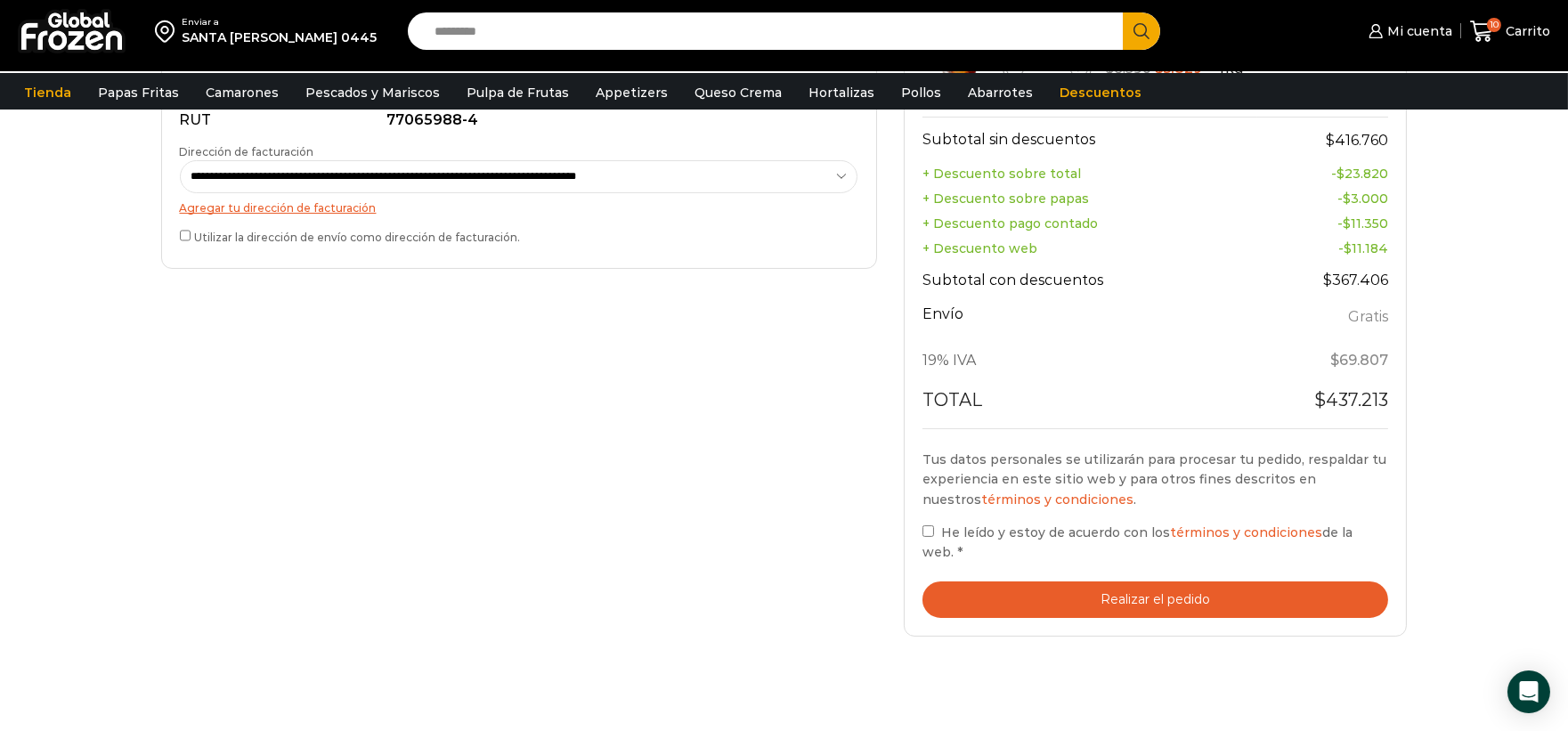
click at [967, 534] on span "He leído y estoy de acuerdo con los términos y condiciones de la web." at bounding box center [1137, 543] width 430 height 36
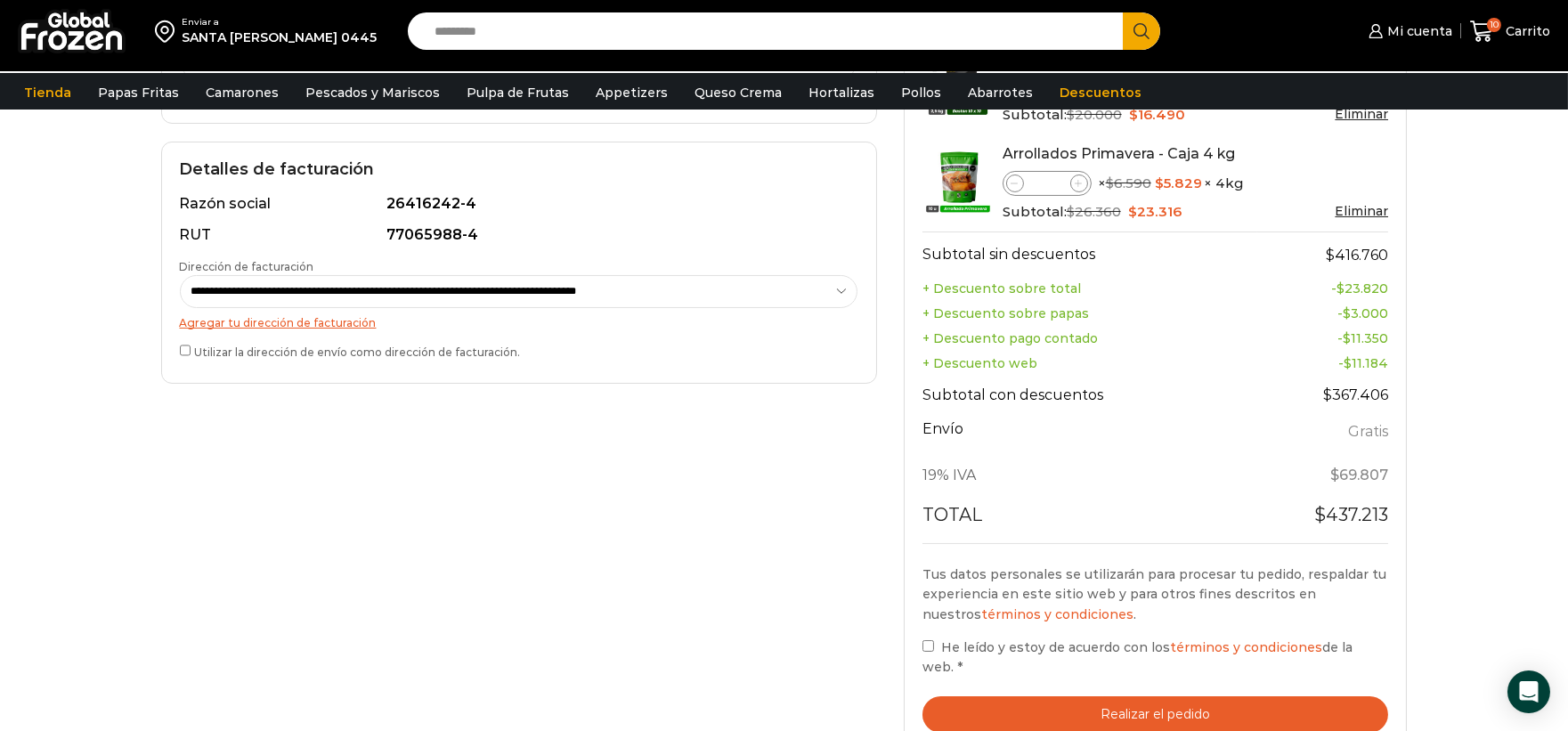
scroll to position [495, 0]
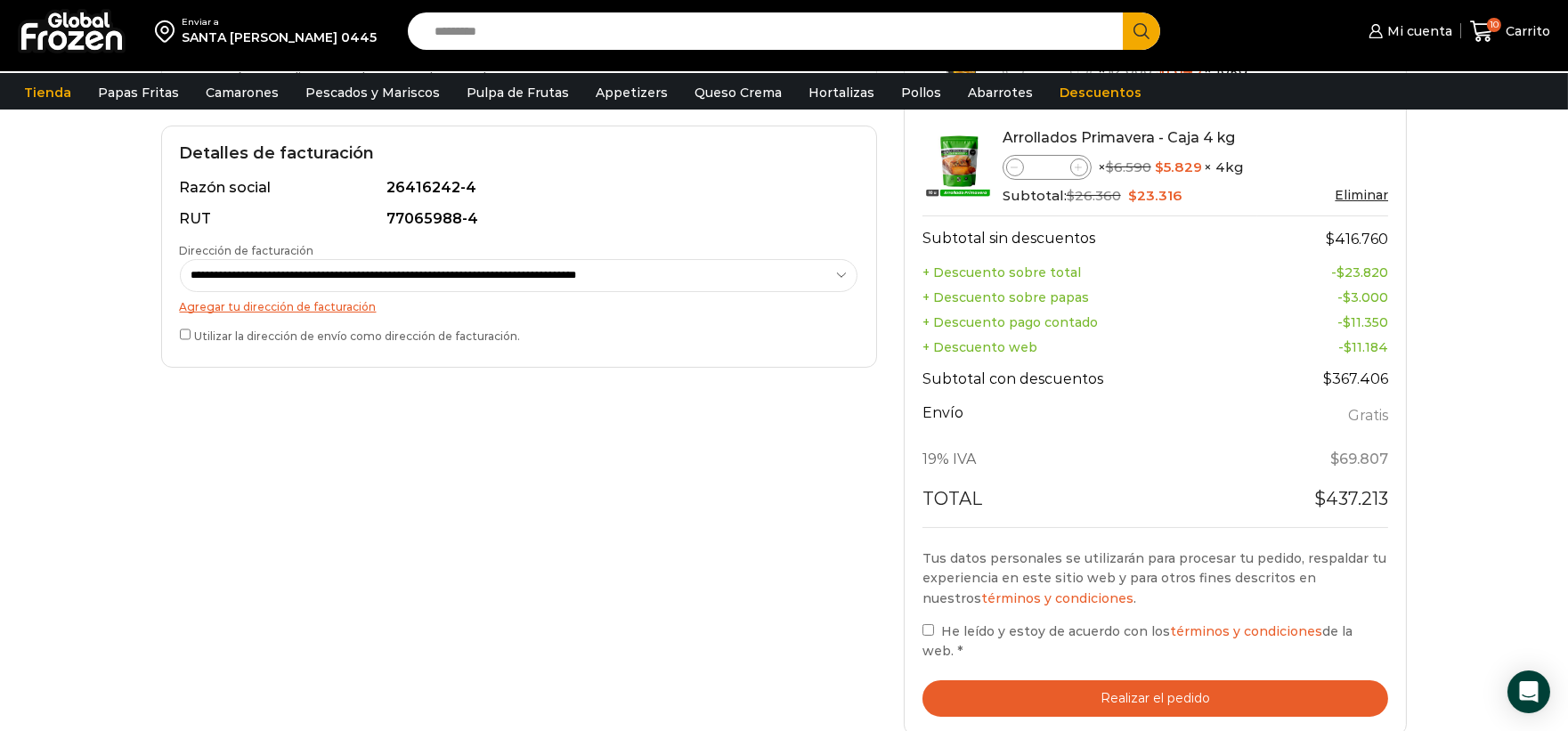
click at [1186, 687] on button "Realizar el pedido" at bounding box center [1156, 698] width 466 height 37
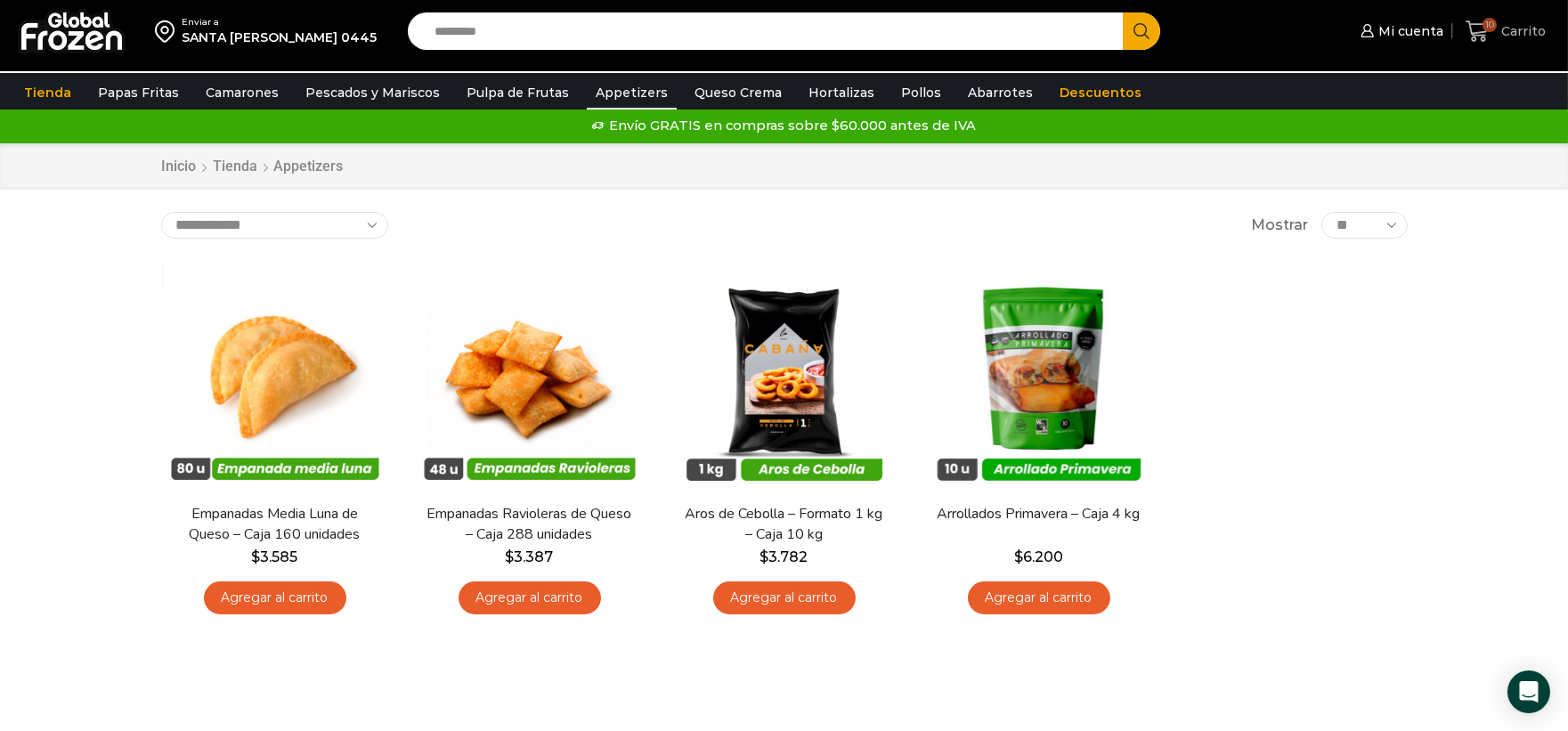
click at [1538, 32] on span "Carrito" at bounding box center [1521, 31] width 49 height 18
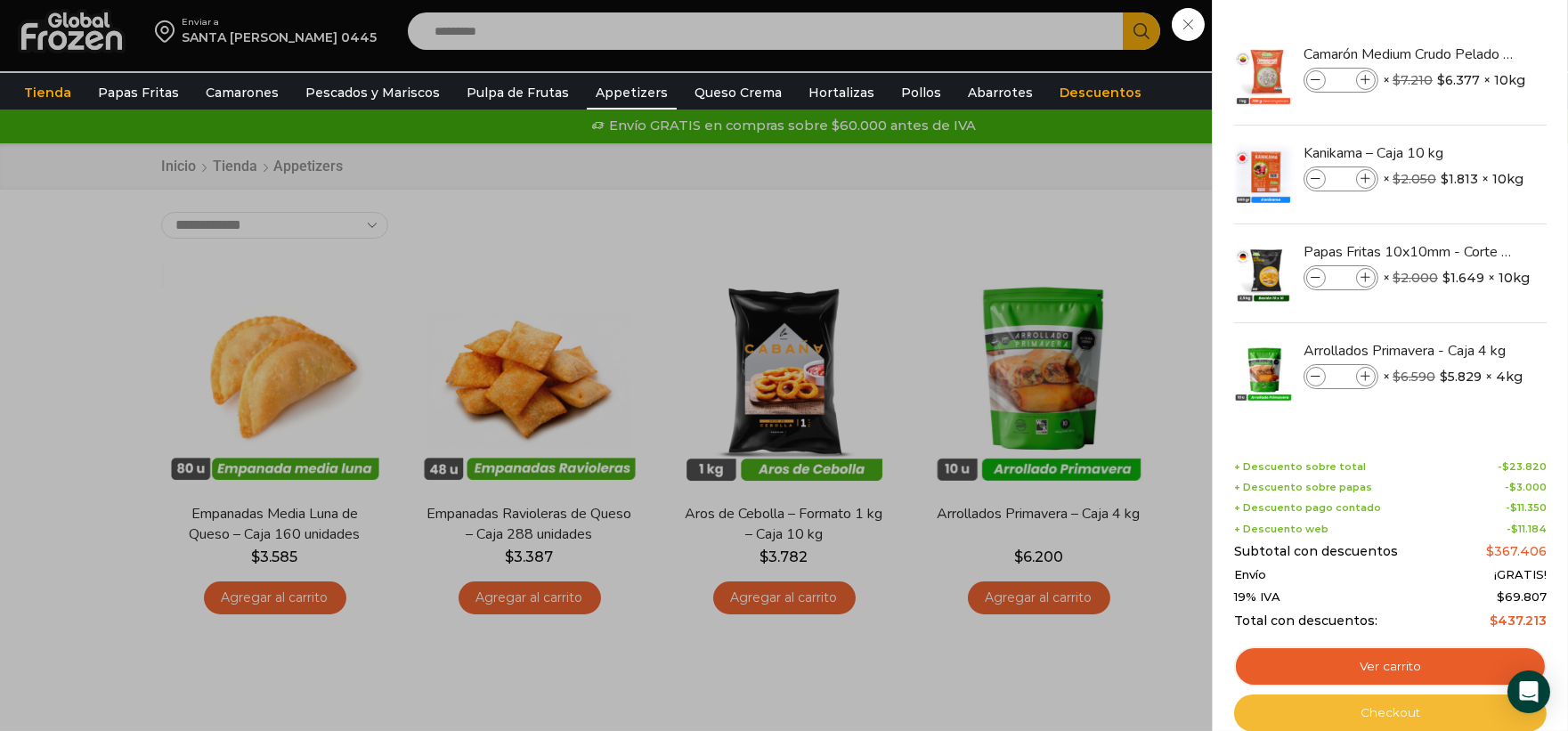
click at [1396, 713] on link "Checkout" at bounding box center [1391, 714] width 313 height 37
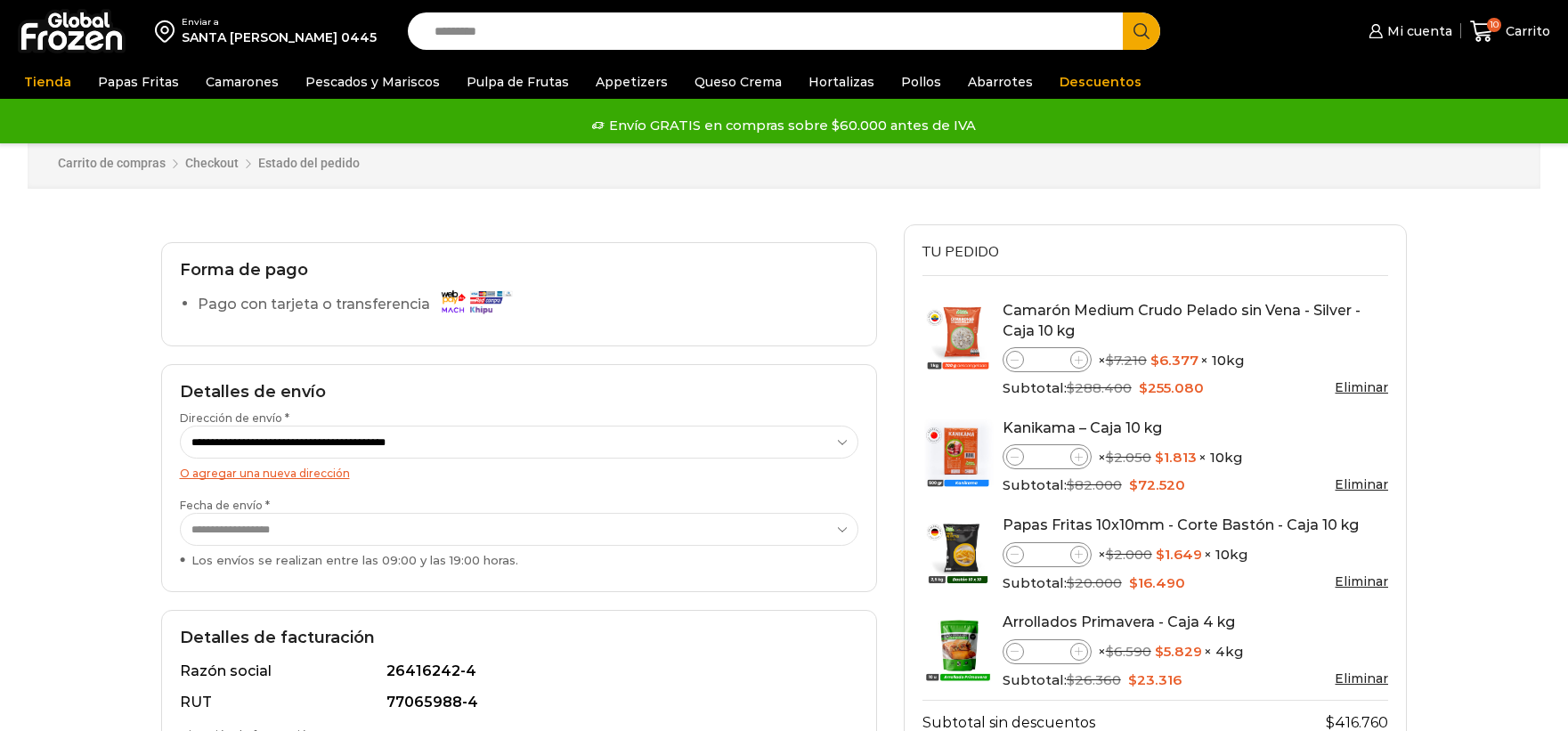
select select "*"
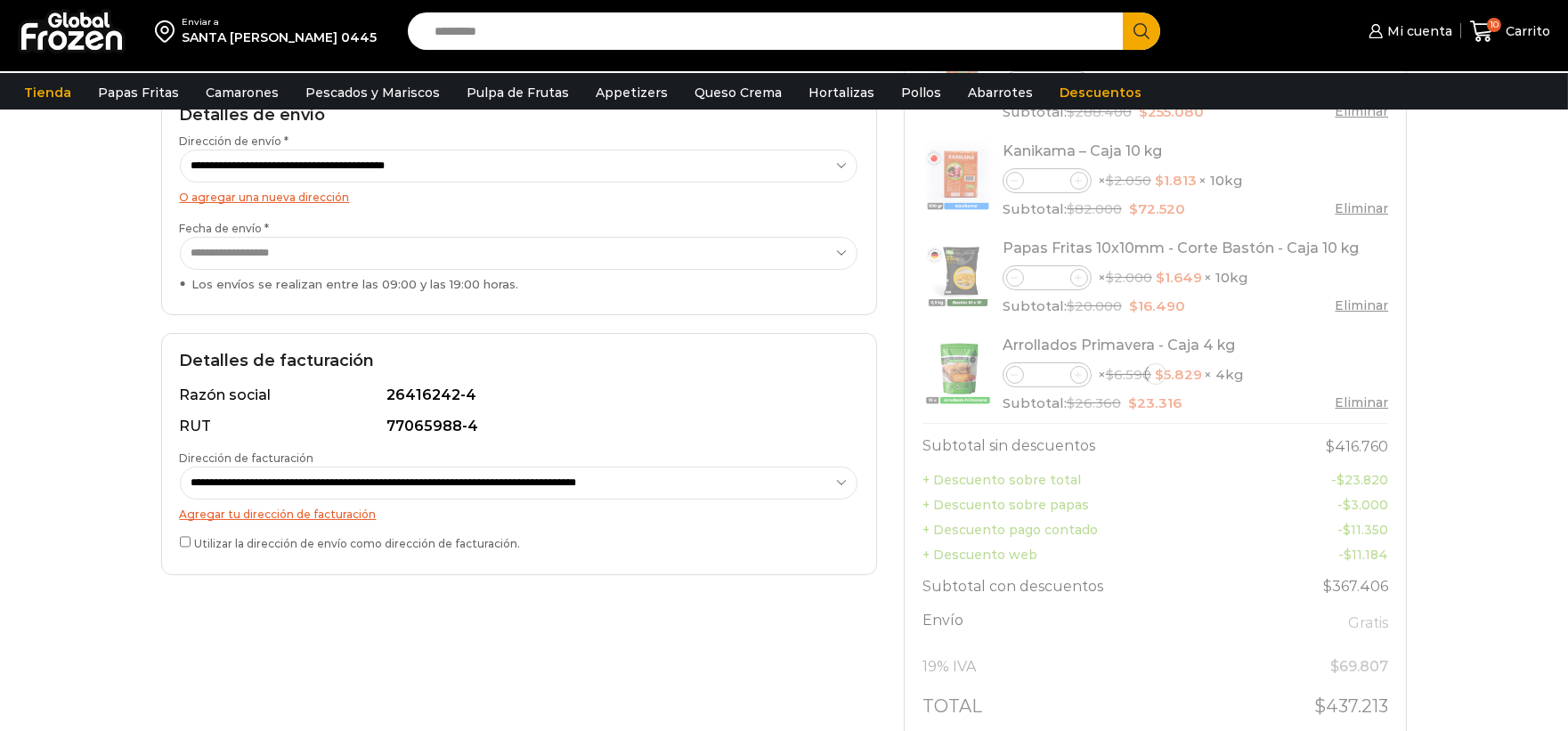
scroll to position [297, 0]
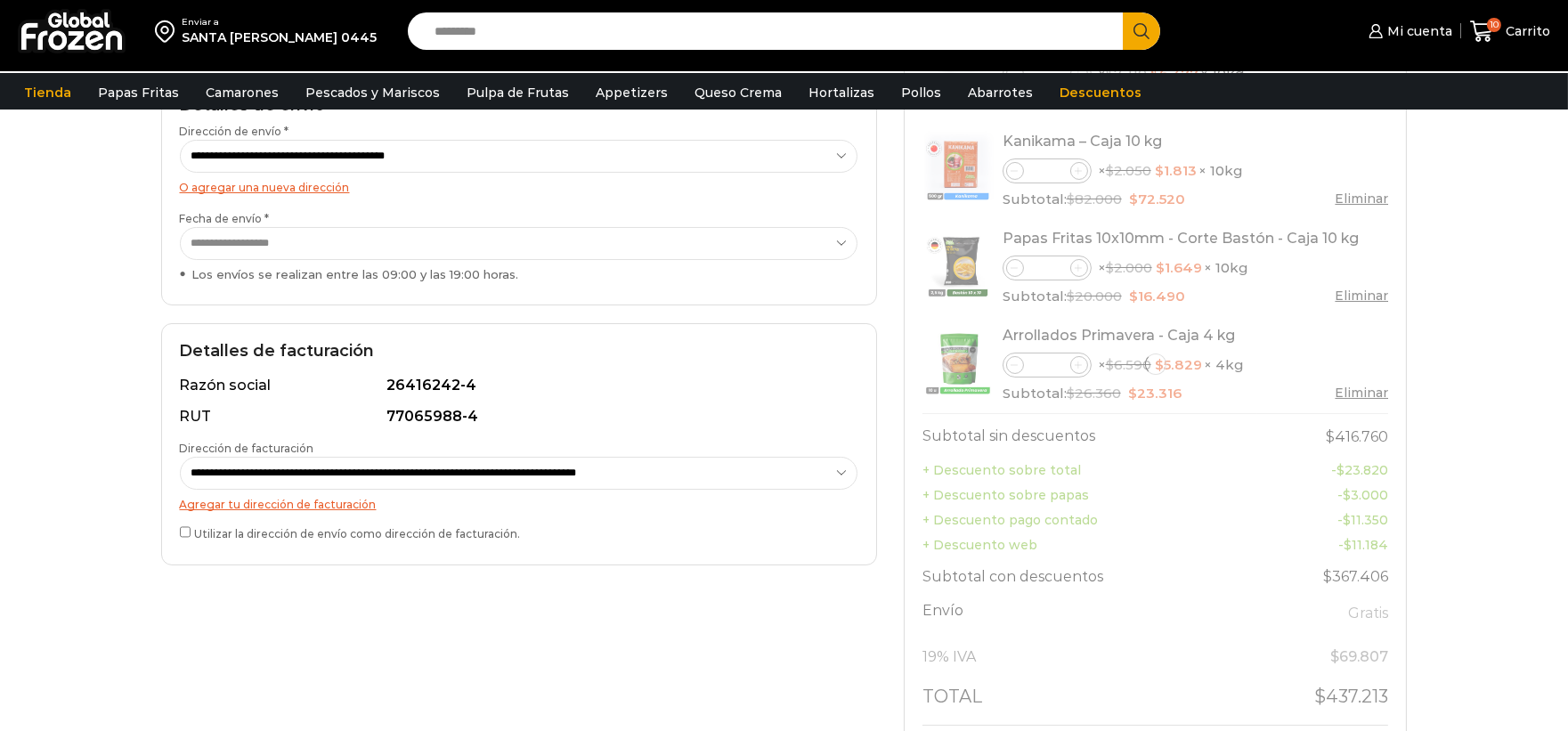
click at [210, 536] on label "Utilizar la dirección de envío como dirección de facturación." at bounding box center [519, 532] width 678 height 19
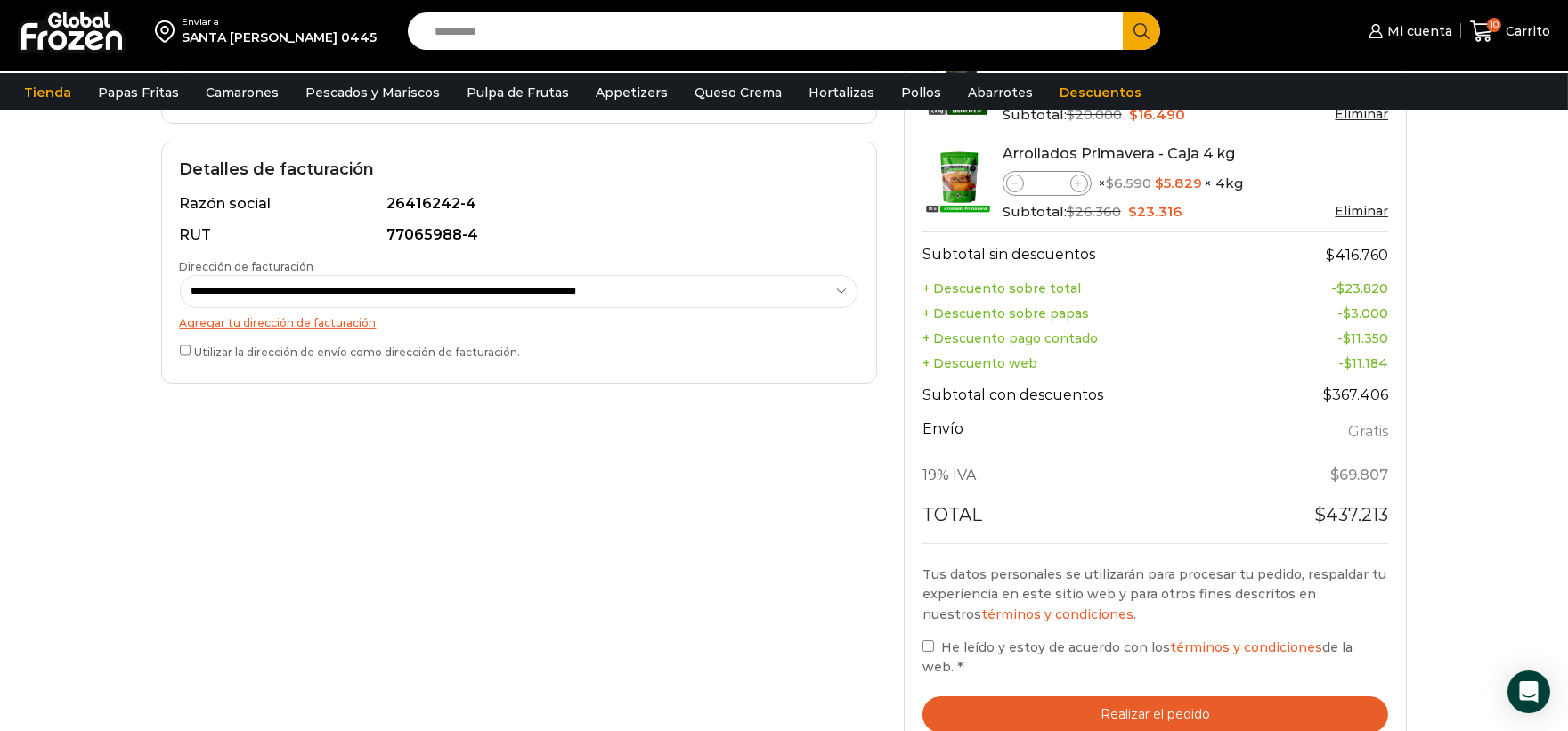
scroll to position [495, 0]
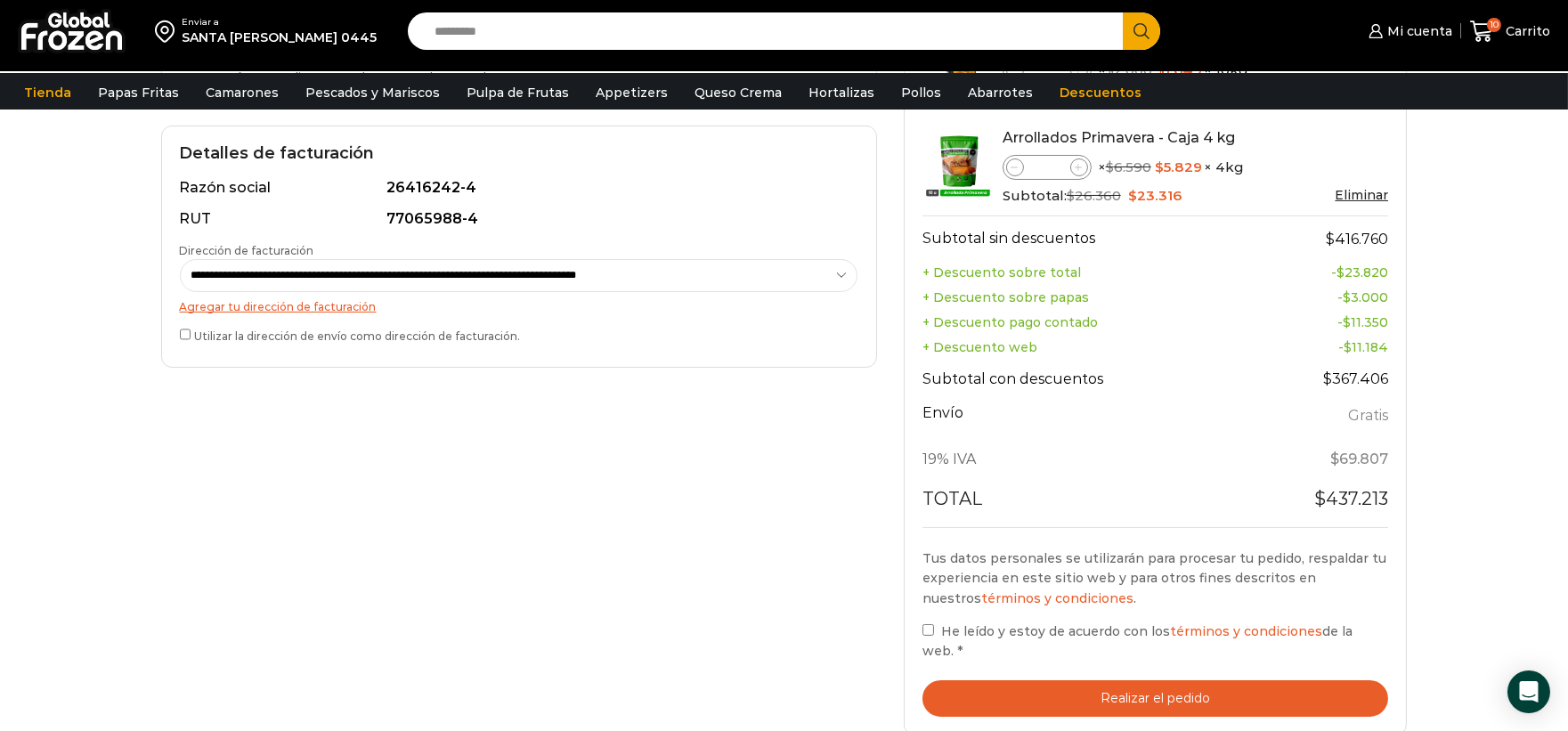
click at [975, 630] on span "He leído y estoy de acuerdo con los términos y condiciones de la web." at bounding box center [1137, 641] width 430 height 36
click at [1006, 680] on button "Realizar el pedido" at bounding box center [1156, 698] width 466 height 37
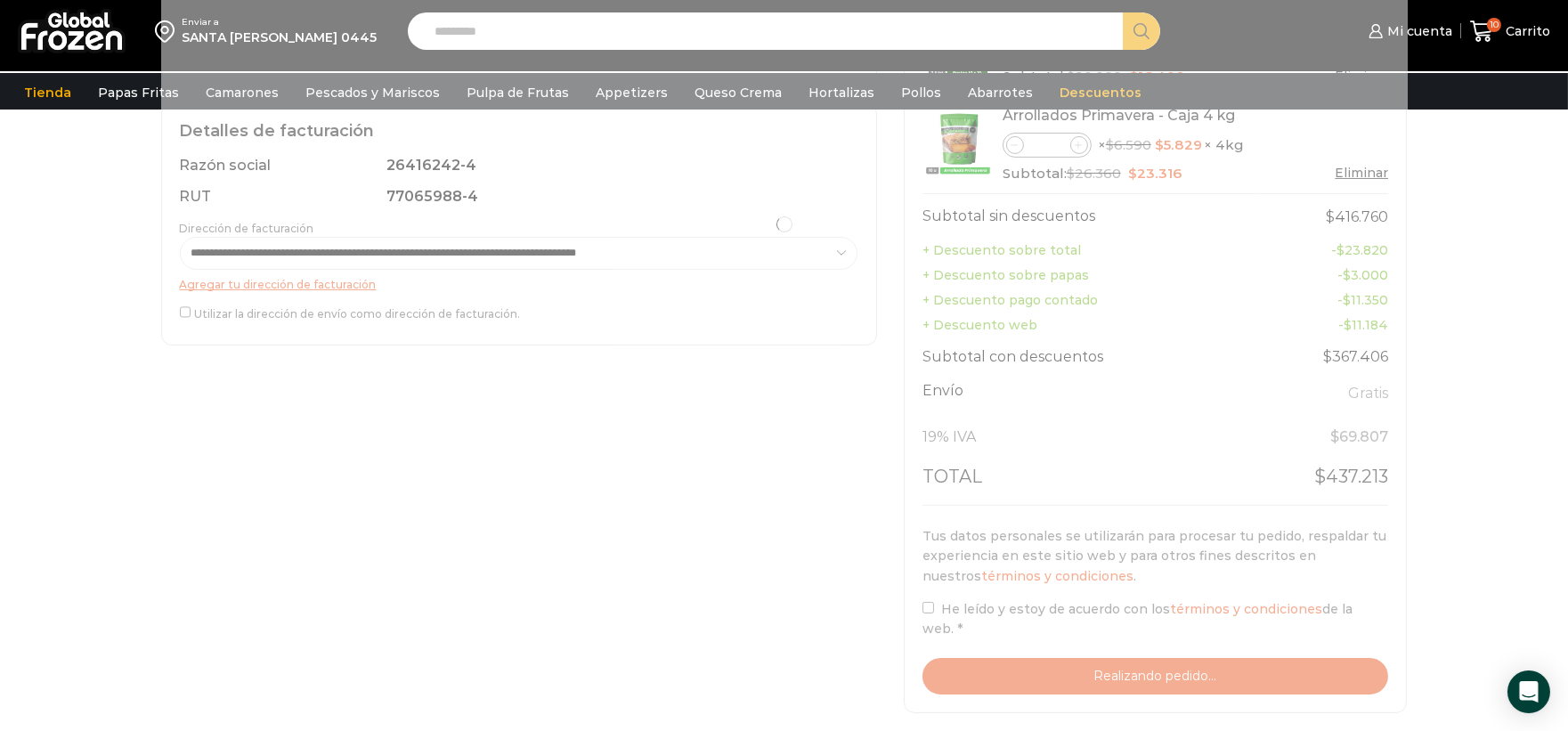
scroll to position [552, 0]
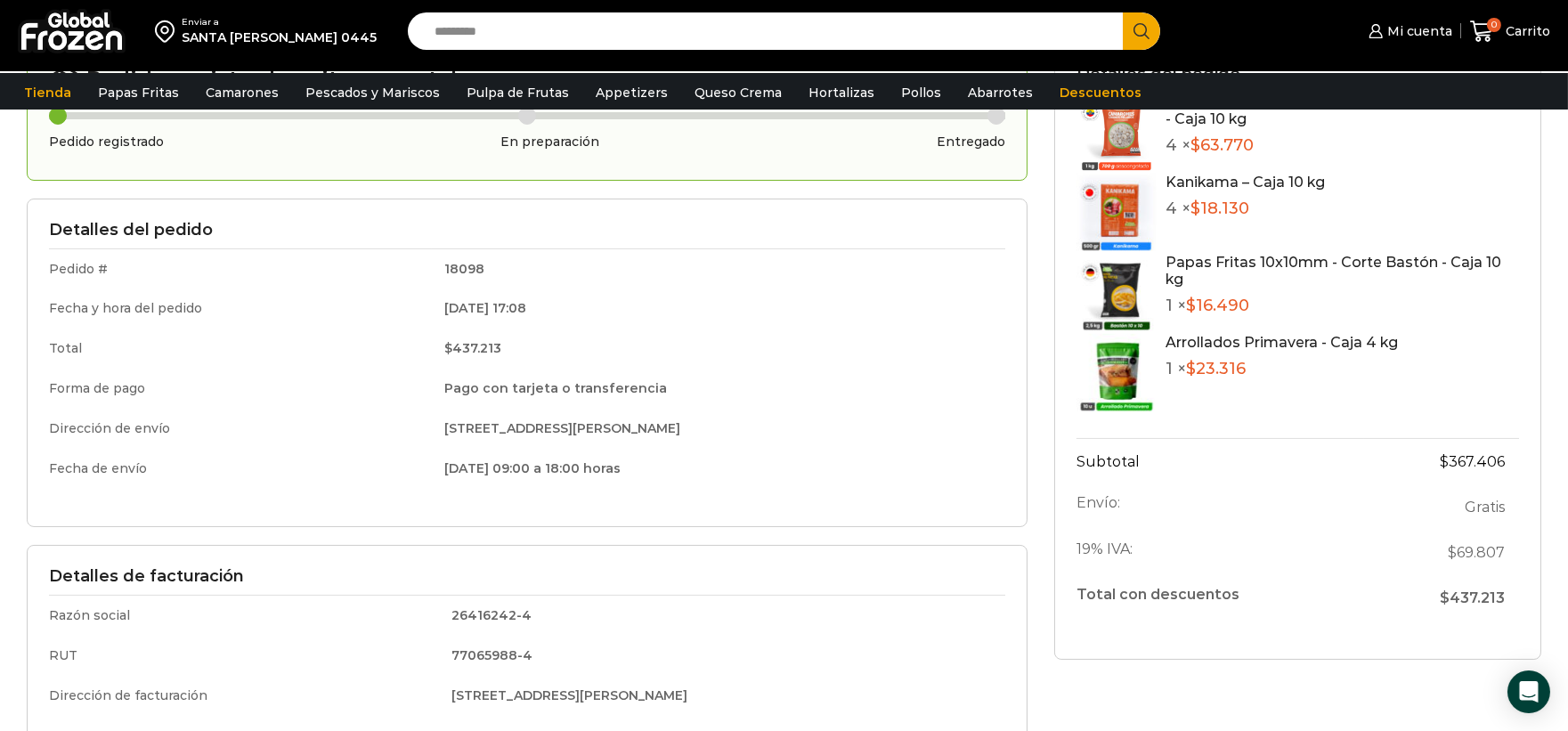
scroll to position [154, 0]
